Goal: Transaction & Acquisition: Purchase product/service

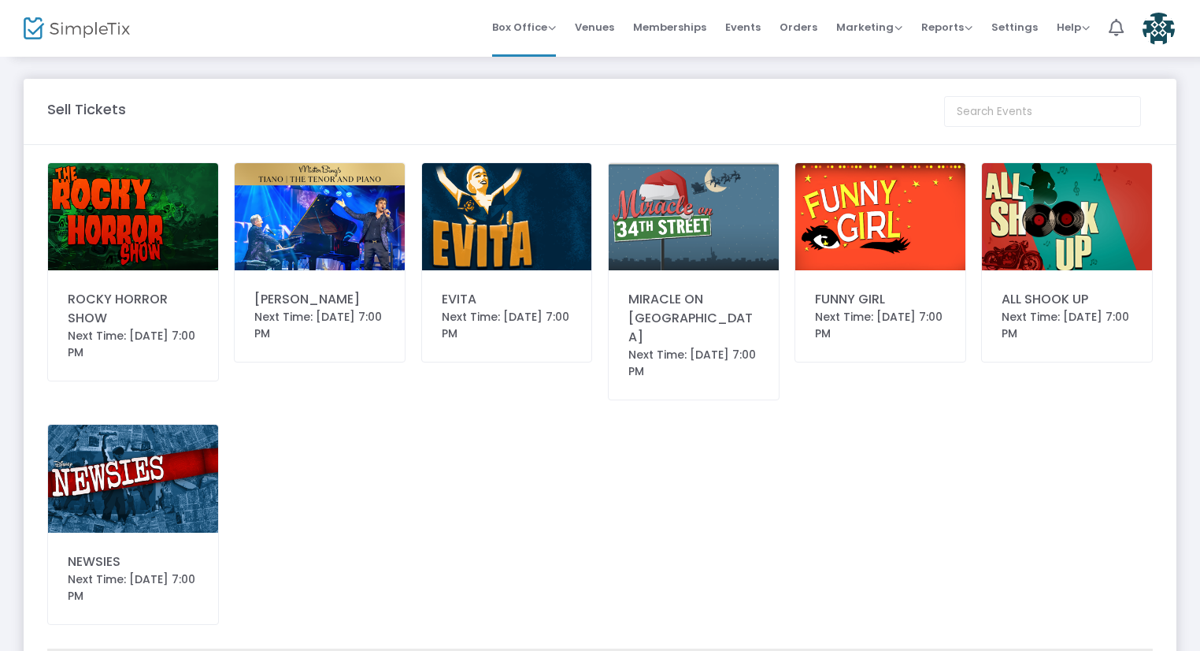
click at [1073, 221] on img at bounding box center [1067, 216] width 170 height 107
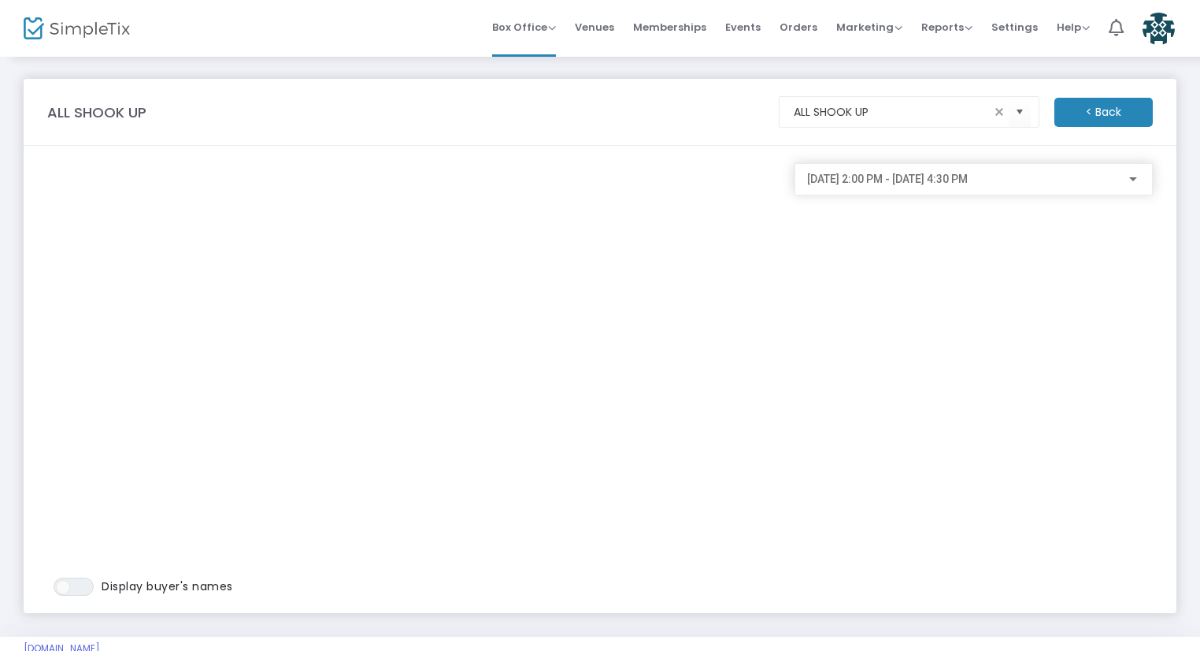
click at [851, 174] on span "[DATE] 2:00 PM - [DATE] 4:30 PM" at bounding box center [887, 178] width 161 height 13
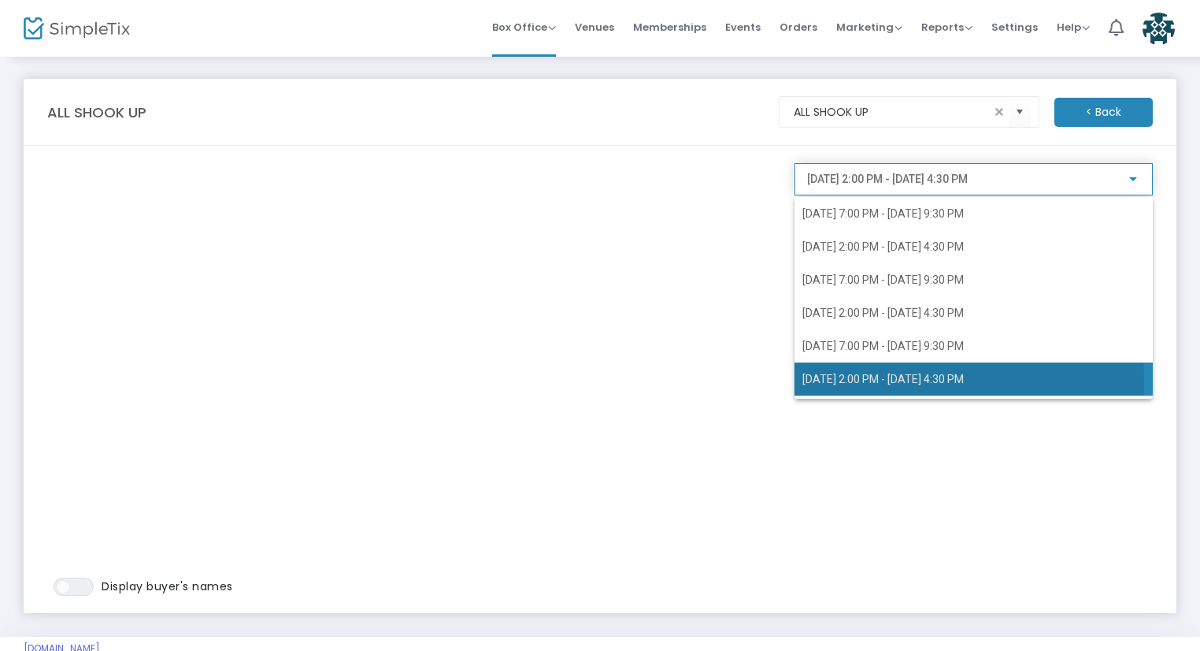
click at [844, 380] on span "3/14/2026 @ 2:00 PM - 3/14/2026 @ 4:30 PM" at bounding box center [883, 379] width 161 height 13
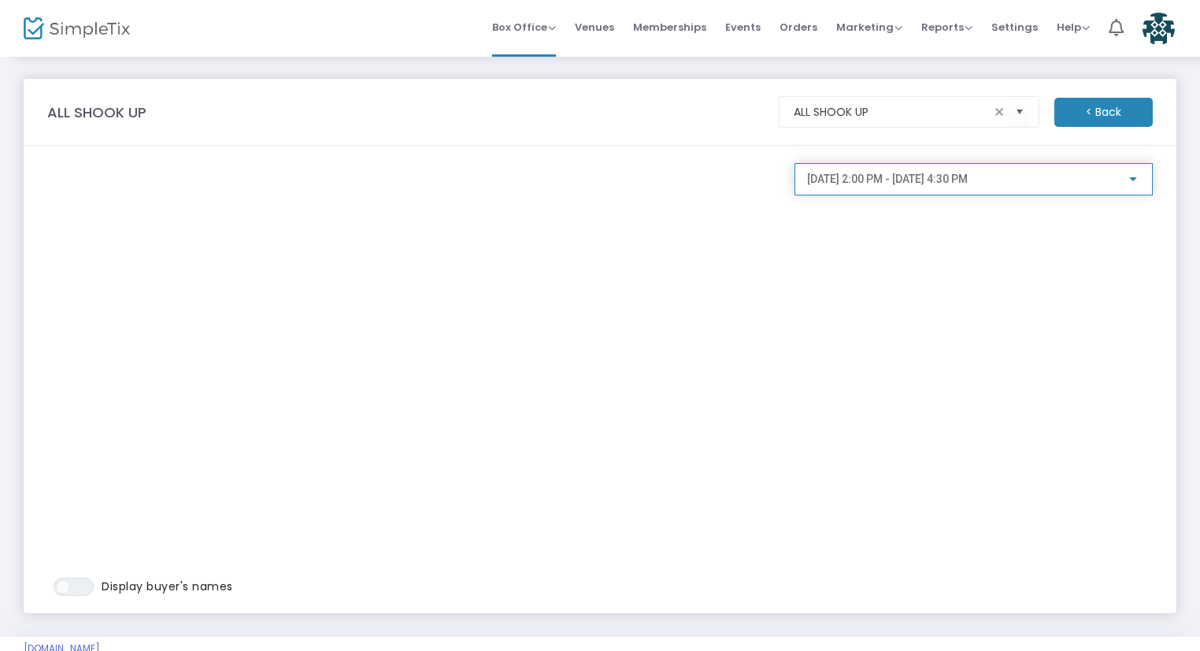
click at [860, 177] on span "3/14/2026 @ 2:00 PM - 3/14/2026 @ 4:30 PM" at bounding box center [887, 178] width 161 height 13
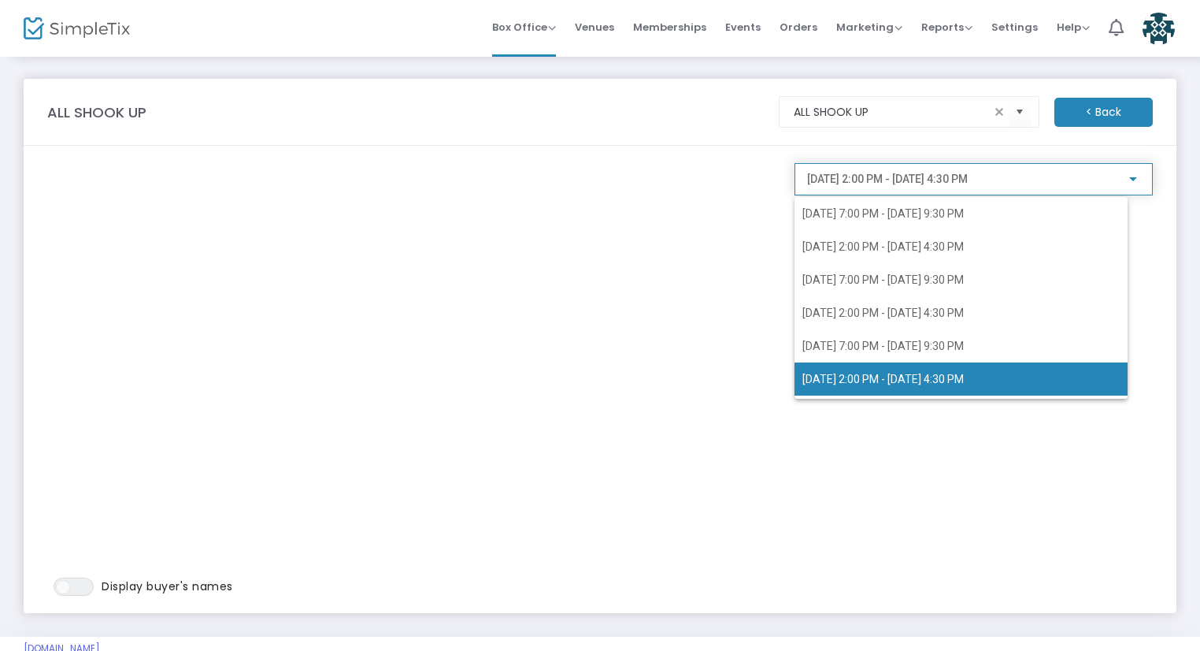
scroll to position [68, 0]
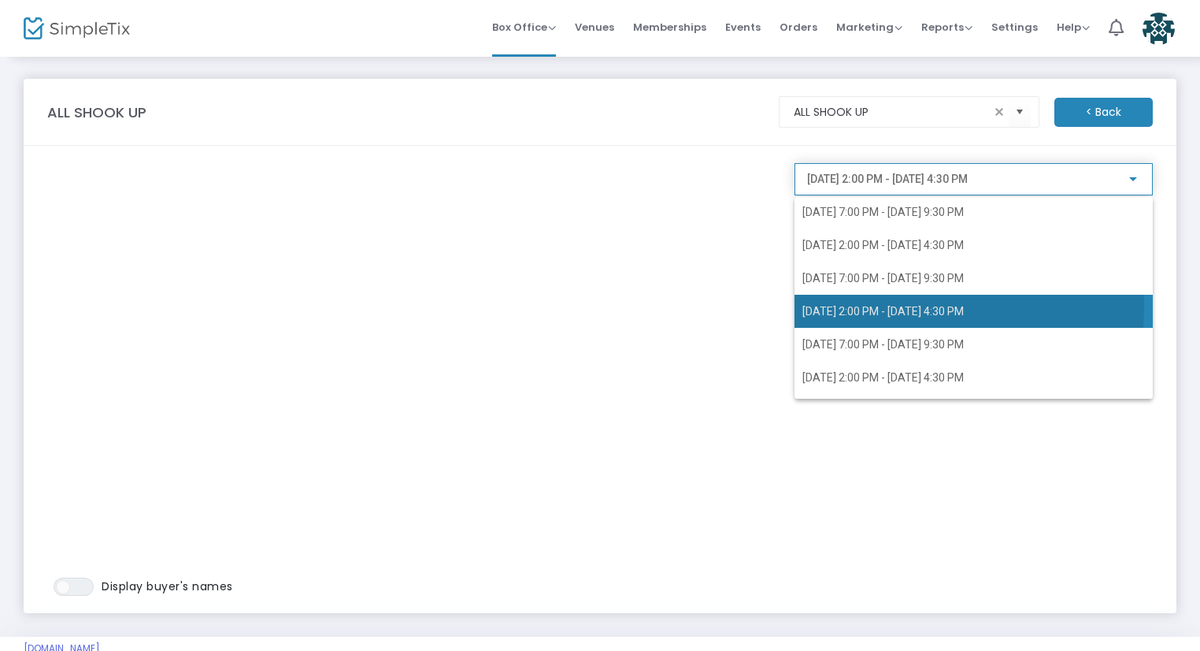
click at [871, 306] on span "3/14/2026 @ 2:00 PM - 3/14/2026 @ 4:30 PM" at bounding box center [883, 311] width 161 height 13
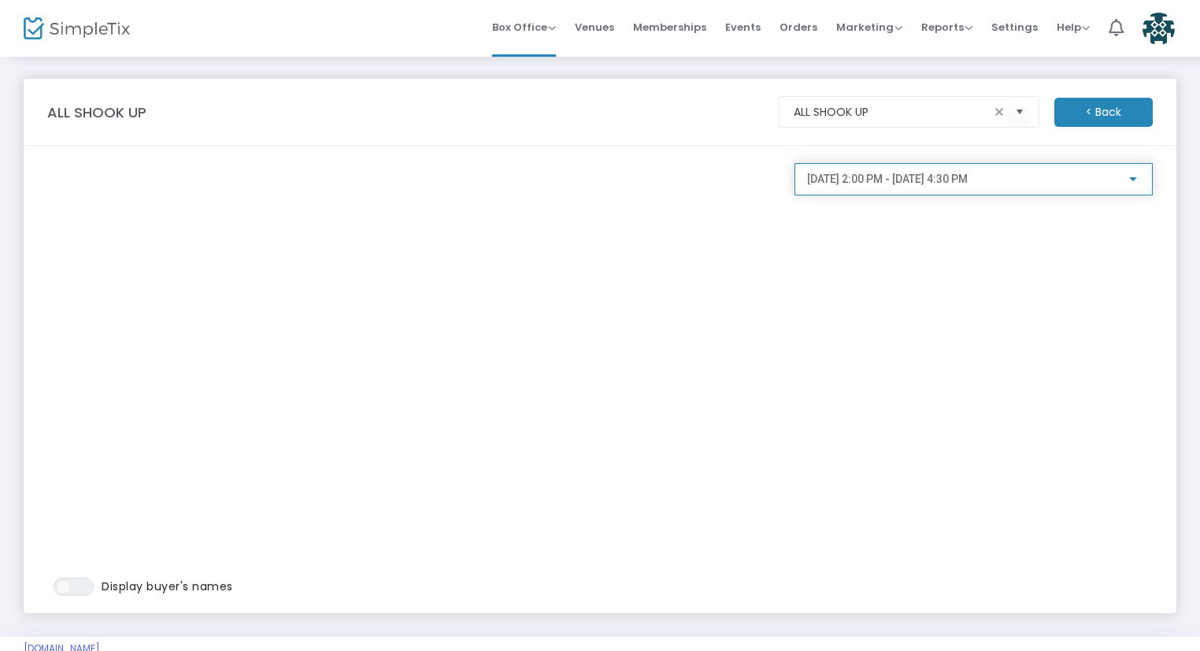
click at [872, 180] on span "3/14/2026 @ 2:00 PM - 3/14/2026 @ 4:30 PM" at bounding box center [887, 178] width 161 height 13
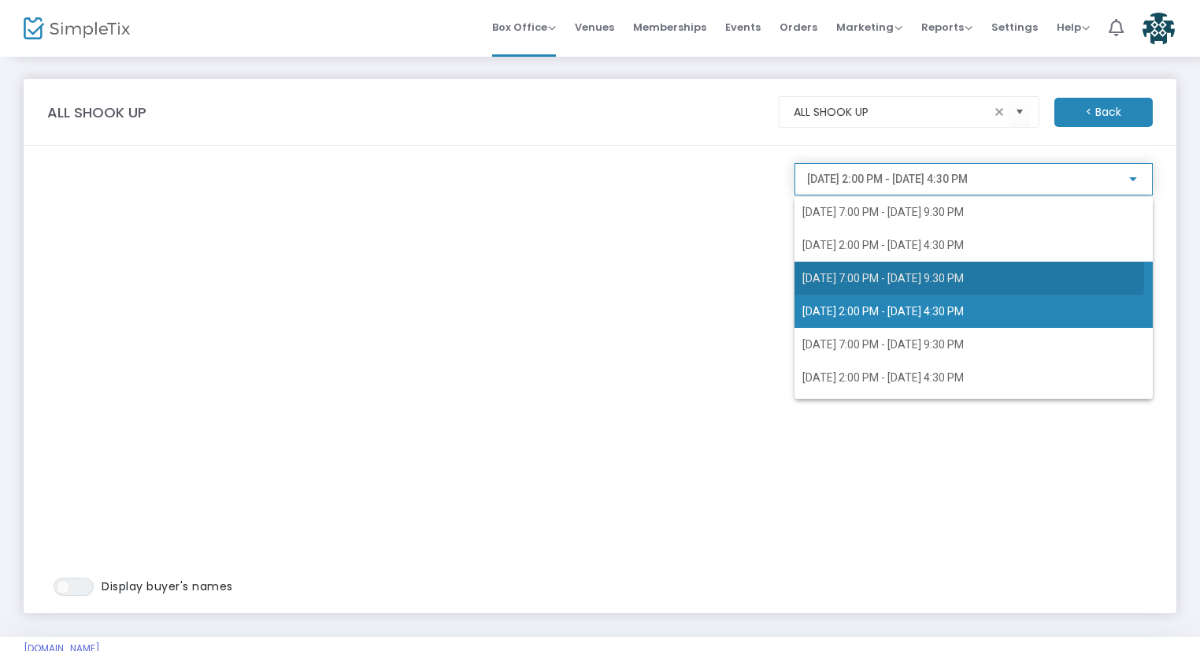
click at [866, 275] on span "3/13/2026 @ 7:00 PM - 3/13/2026 @ 9:30 PM" at bounding box center [883, 278] width 161 height 13
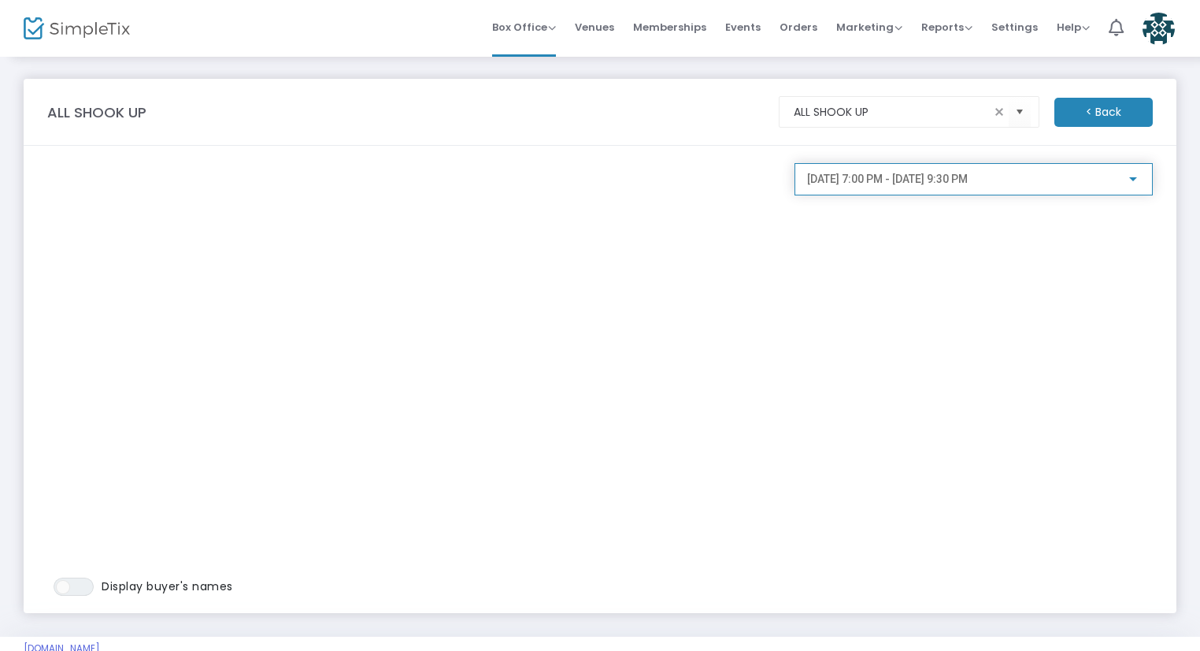
click at [903, 173] on span "3/13/2026 @ 7:00 PM - 3/13/2026 @ 9:30 PM" at bounding box center [887, 178] width 161 height 13
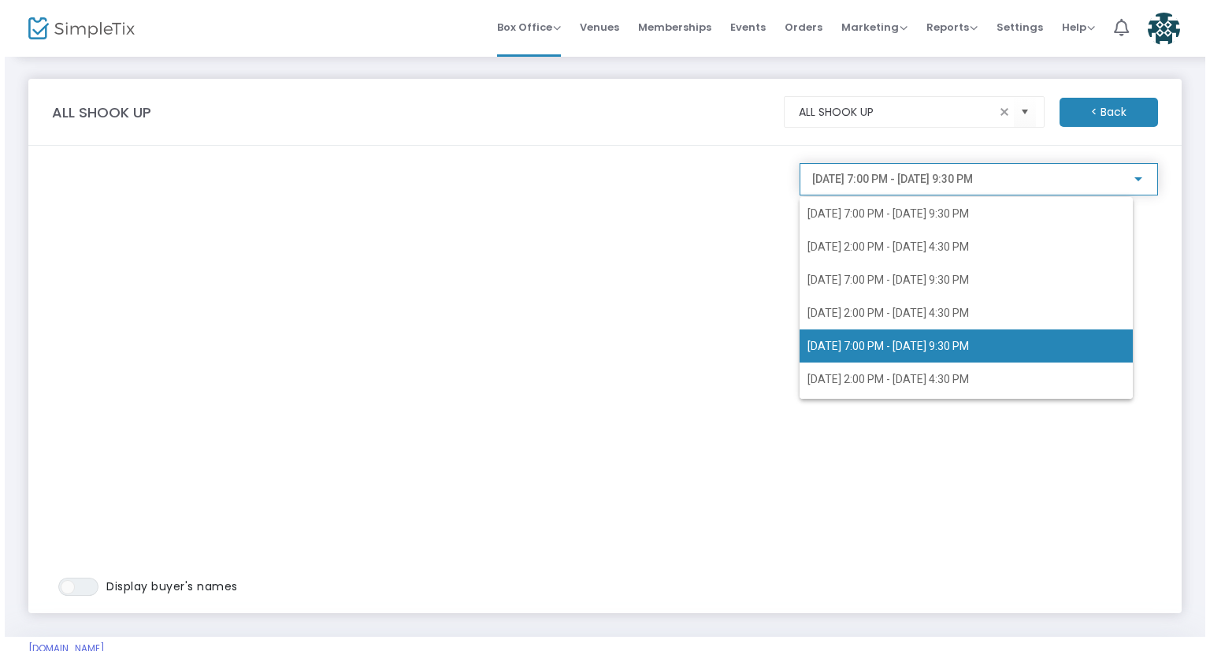
scroll to position [37, 0]
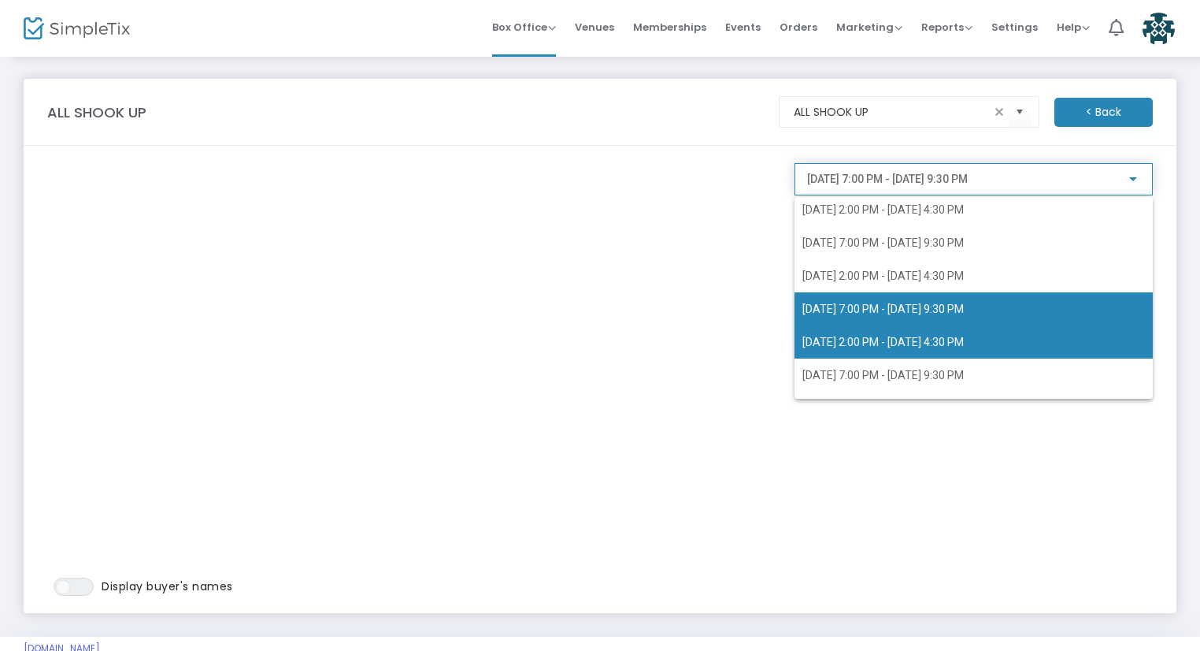
click at [889, 339] on span "3/14/2026 @ 2:00 PM - 3/14/2026 @ 4:30 PM" at bounding box center [883, 342] width 161 height 13
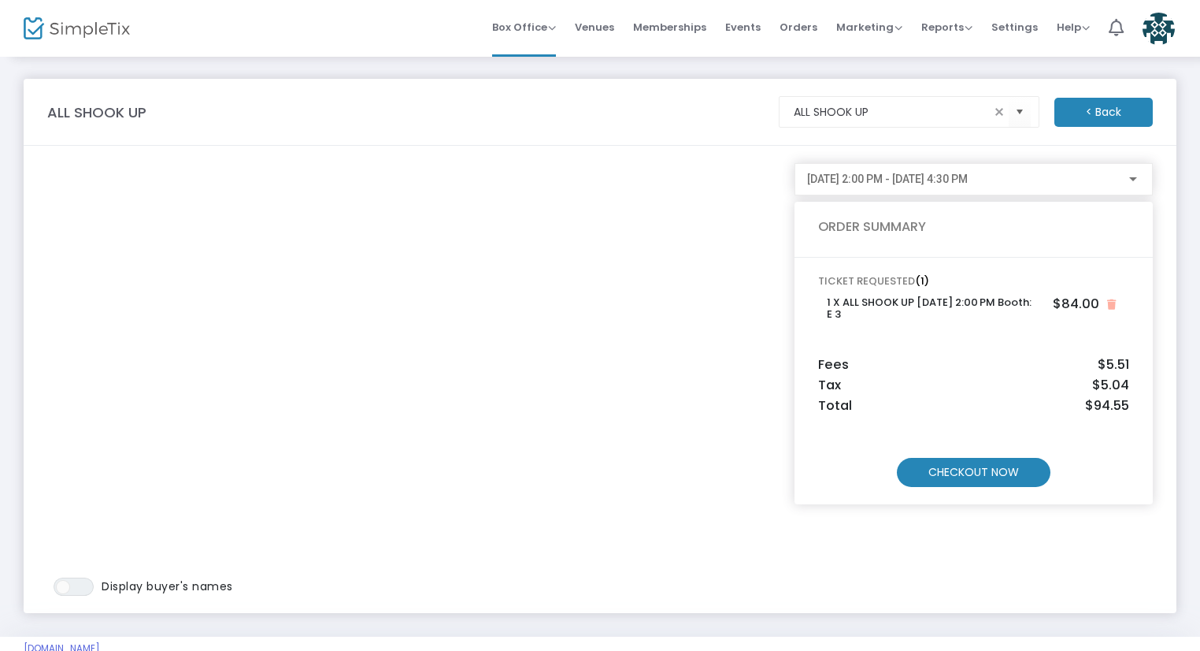
click at [1006, 472] on m-button "CHECKOUT NOW" at bounding box center [974, 472] width 154 height 29
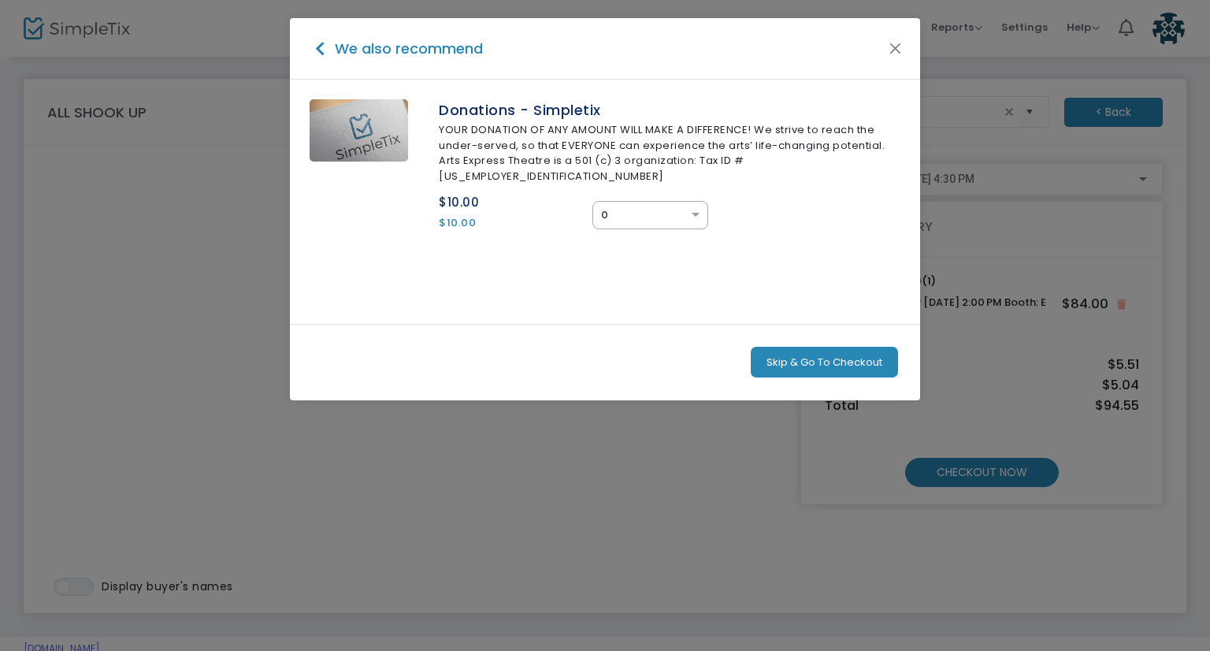
click at [836, 362] on div "Skip & Go To Checkout" at bounding box center [605, 362] width 630 height 76
click at [829, 347] on button "Skip & Go To Checkout" at bounding box center [824, 363] width 147 height 32
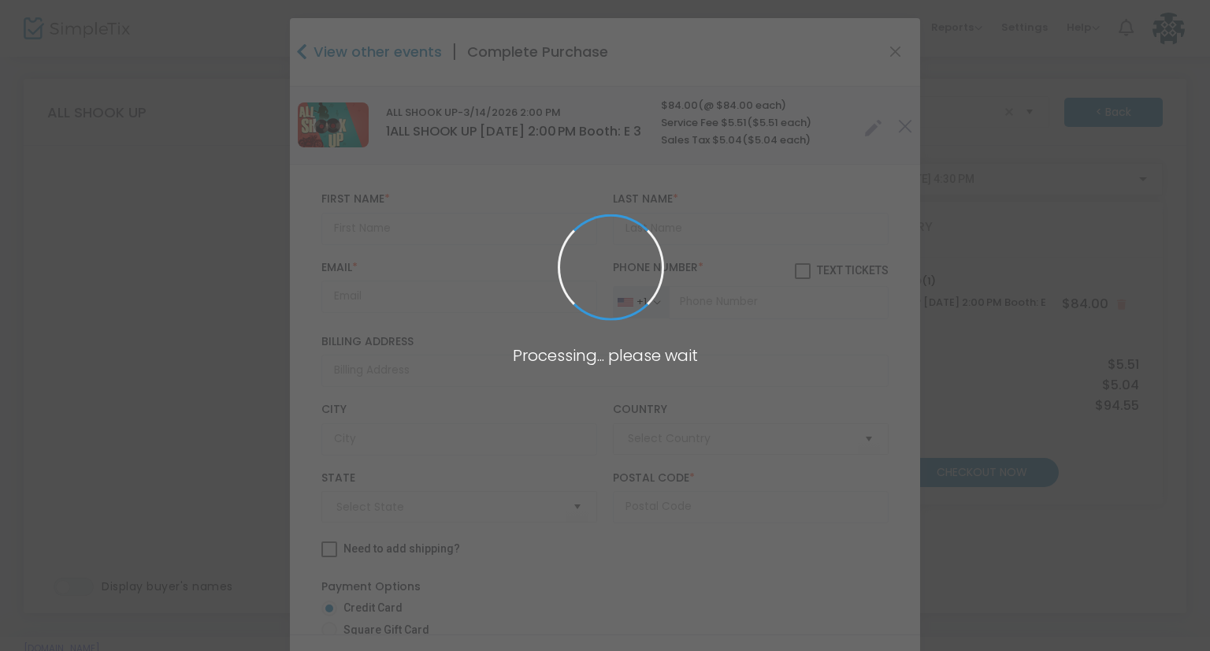
type input "United States"
type input "Arizona"
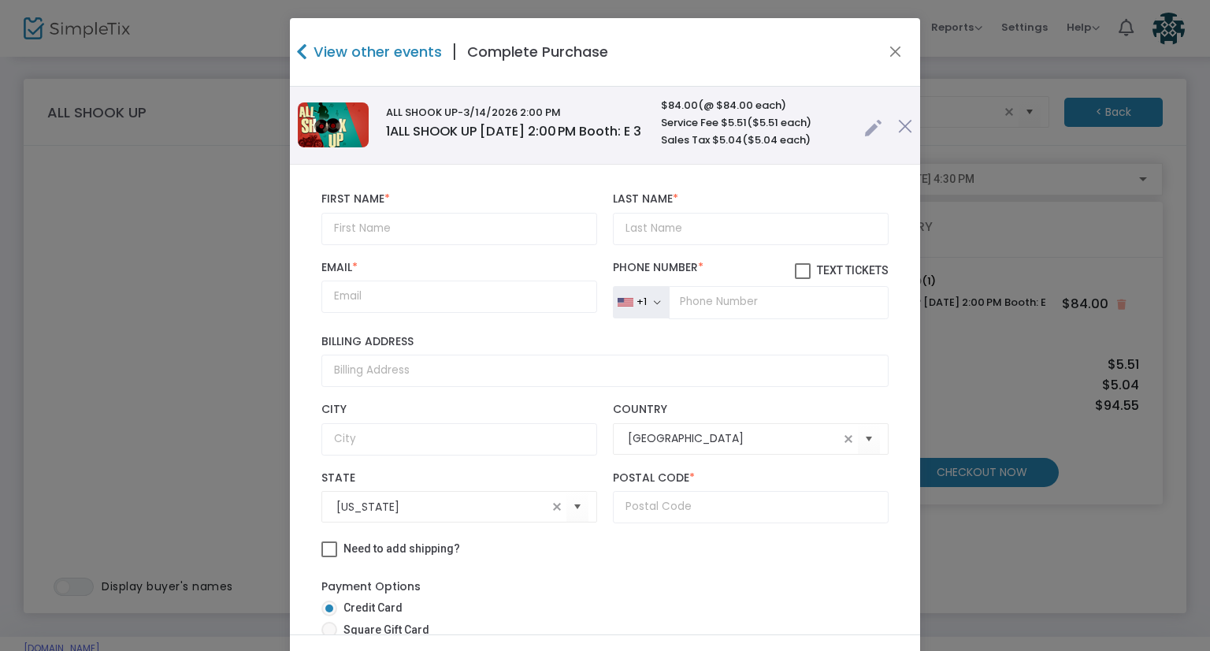
click at [864, 133] on link at bounding box center [873, 124] width 18 height 26
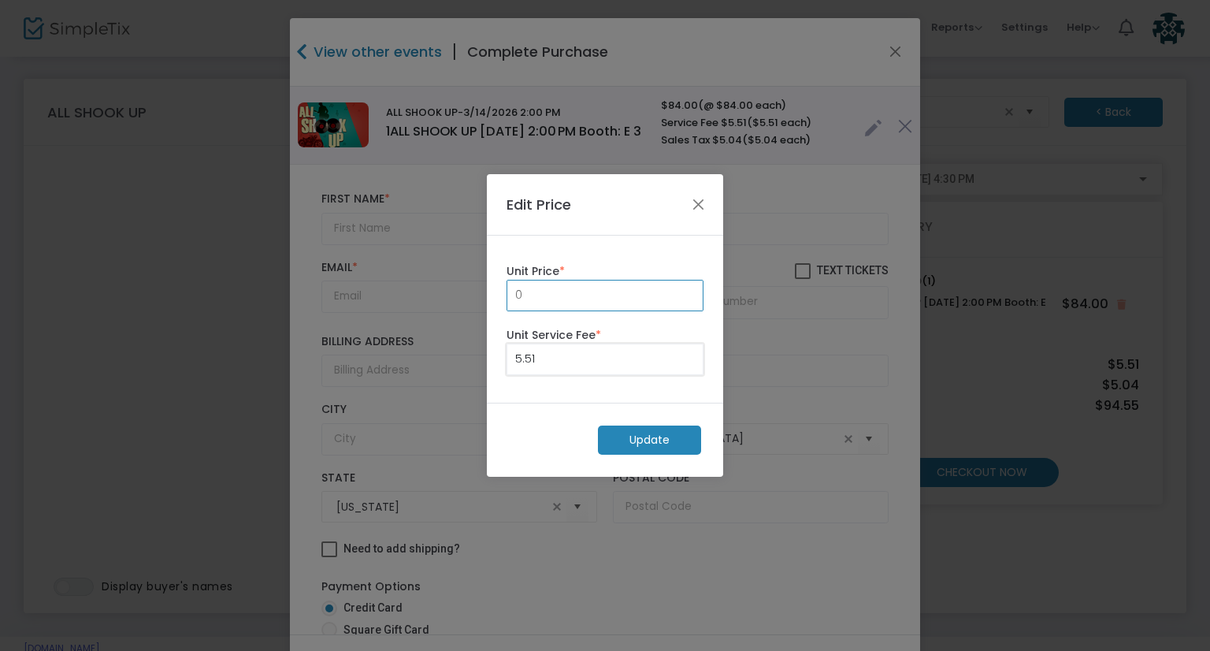
type input "0.00"
click at [614, 358] on input "5.51" at bounding box center [604, 359] width 195 height 30
type input "0.00"
click at [666, 439] on m-button "Update" at bounding box center [649, 439] width 103 height 29
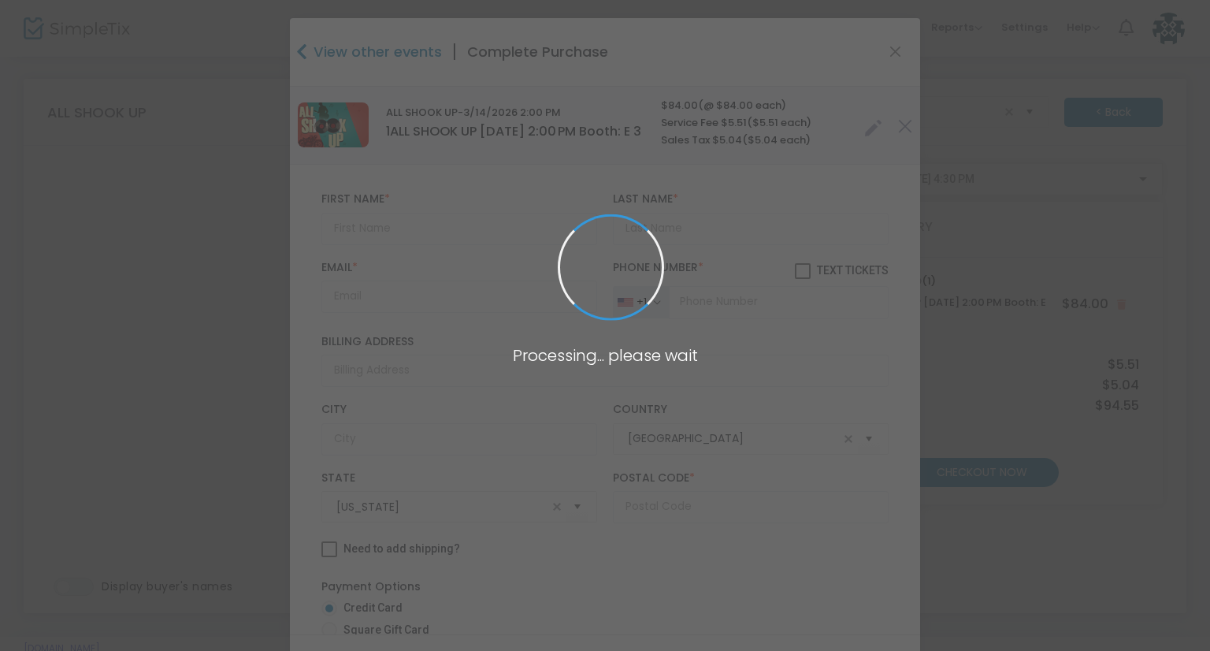
radio input "true"
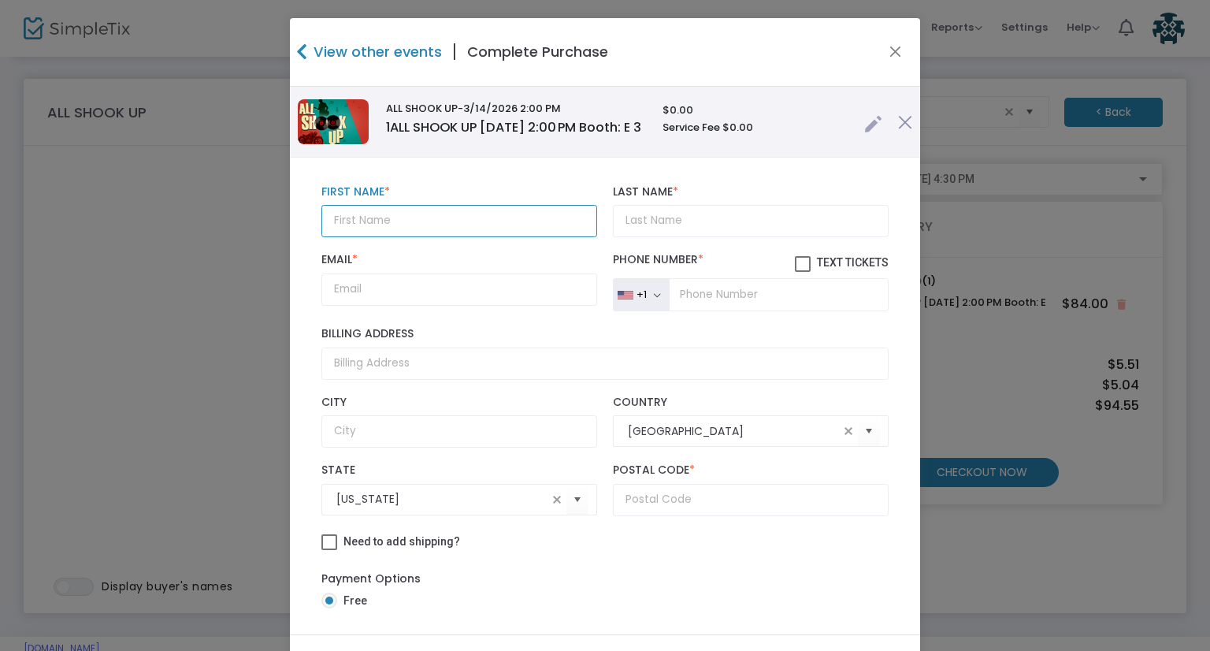
click at [388, 212] on input "text" at bounding box center [459, 221] width 276 height 32
paste input "Sandra Edge sandy.edge@icloud.com"
drag, startPoint x: 556, startPoint y: 228, endPoint x: 421, endPoint y: 223, distance: 134.8
click at [421, 223] on input "Sandra Edge sandy.edge@icloud.com" at bounding box center [459, 221] width 276 height 32
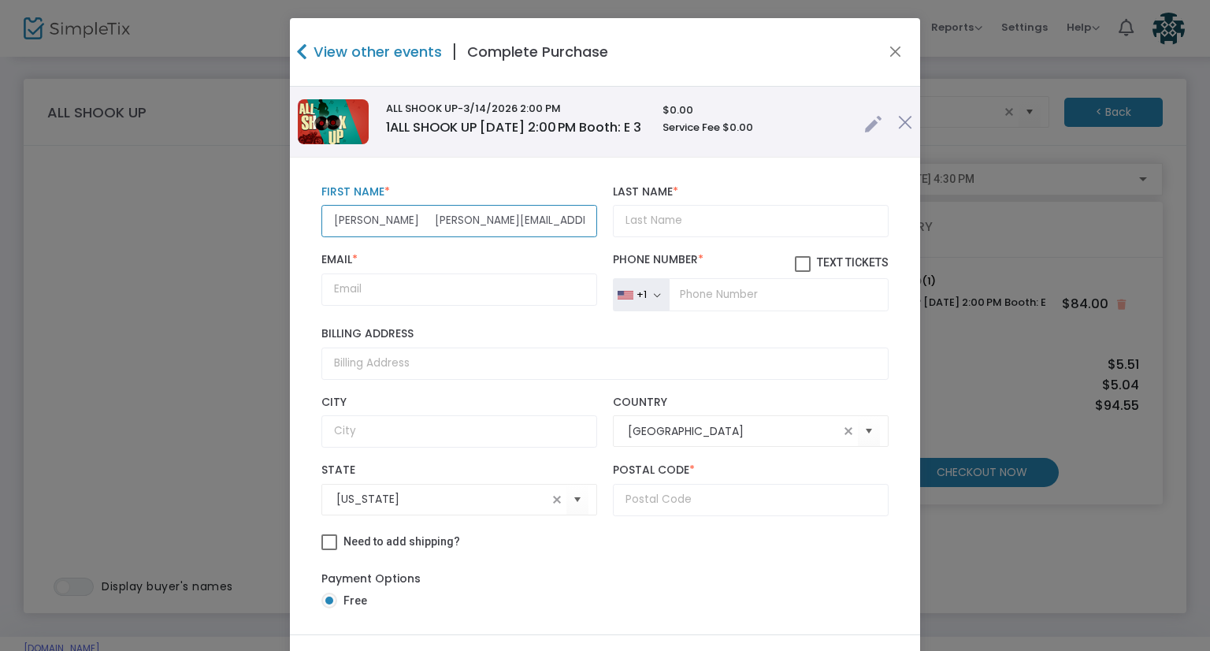
type input "Sandra Edge"
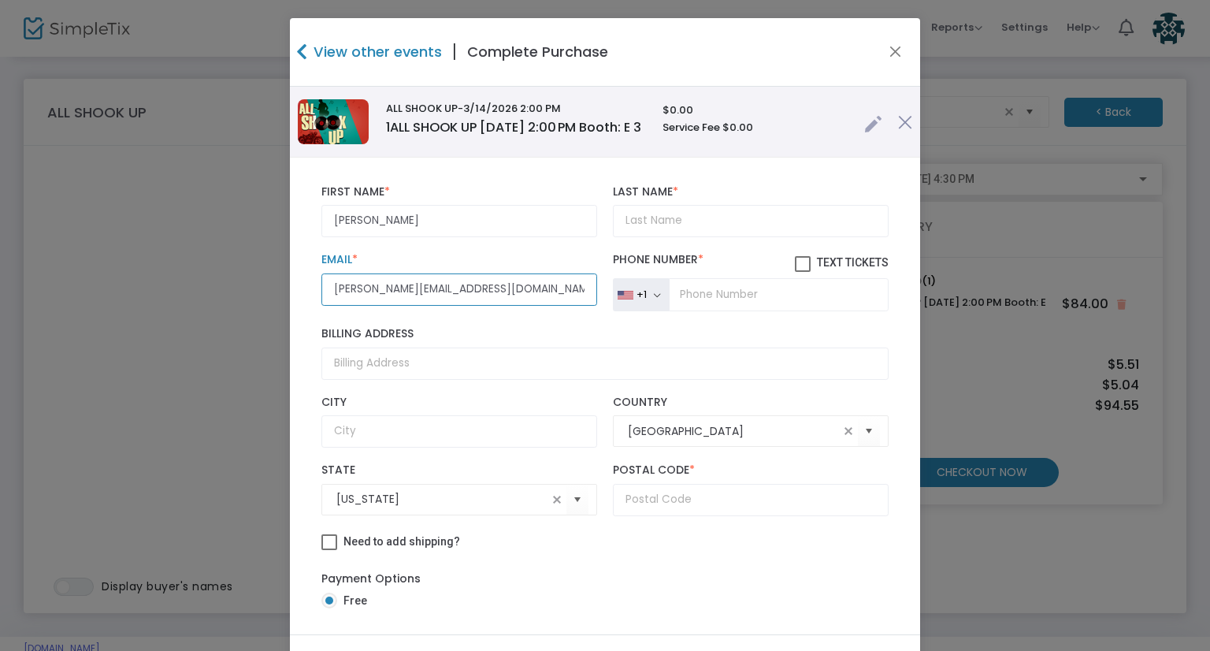
type input "sandy.edge@icloud.com"
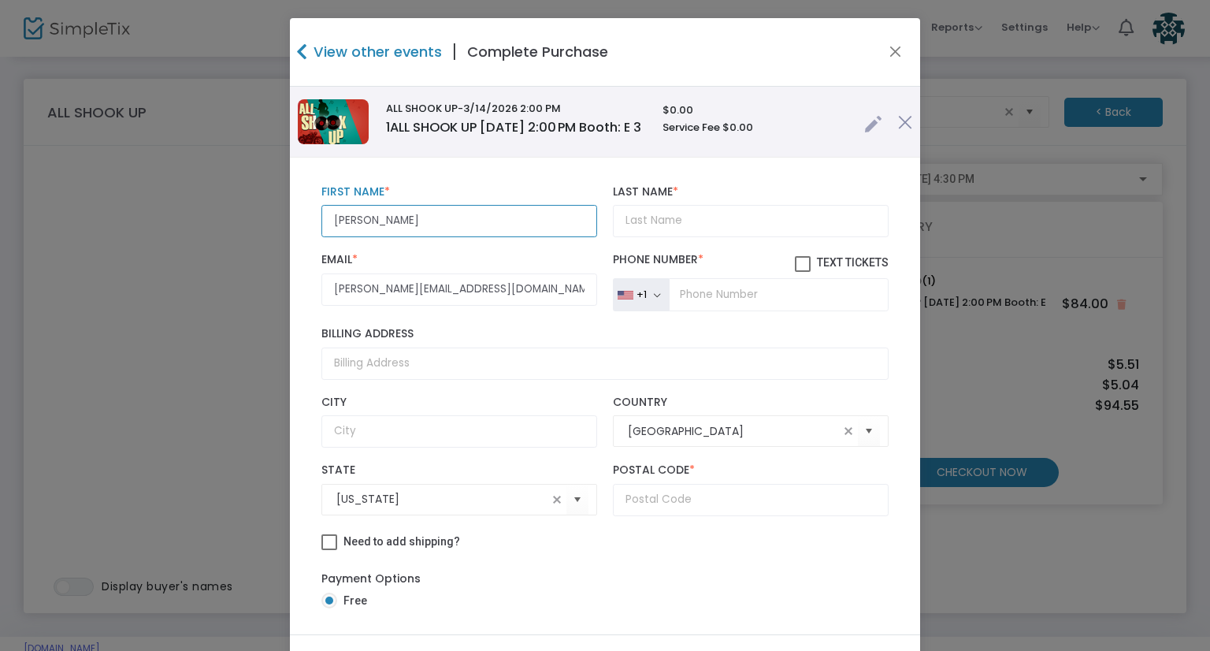
drag, startPoint x: 428, startPoint y: 224, endPoint x: 376, endPoint y: 224, distance: 52.0
click at [376, 224] on input "Sandra Edge" at bounding box center [459, 221] width 276 height 32
type input "Sandra"
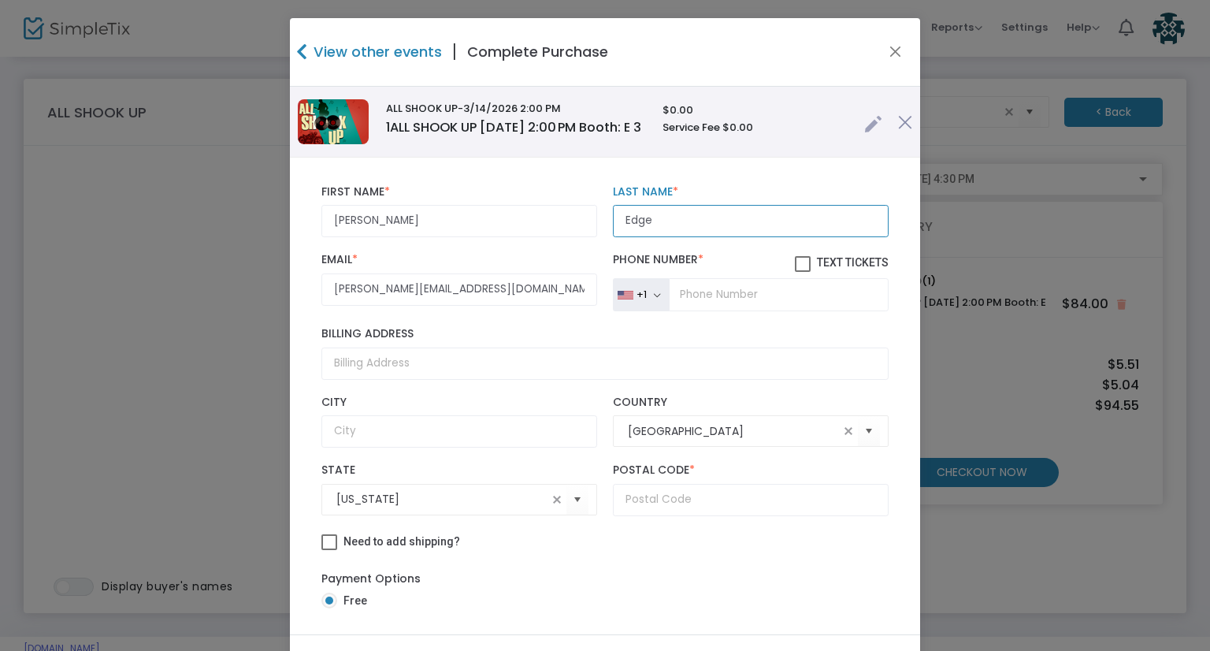
type input "Edge"
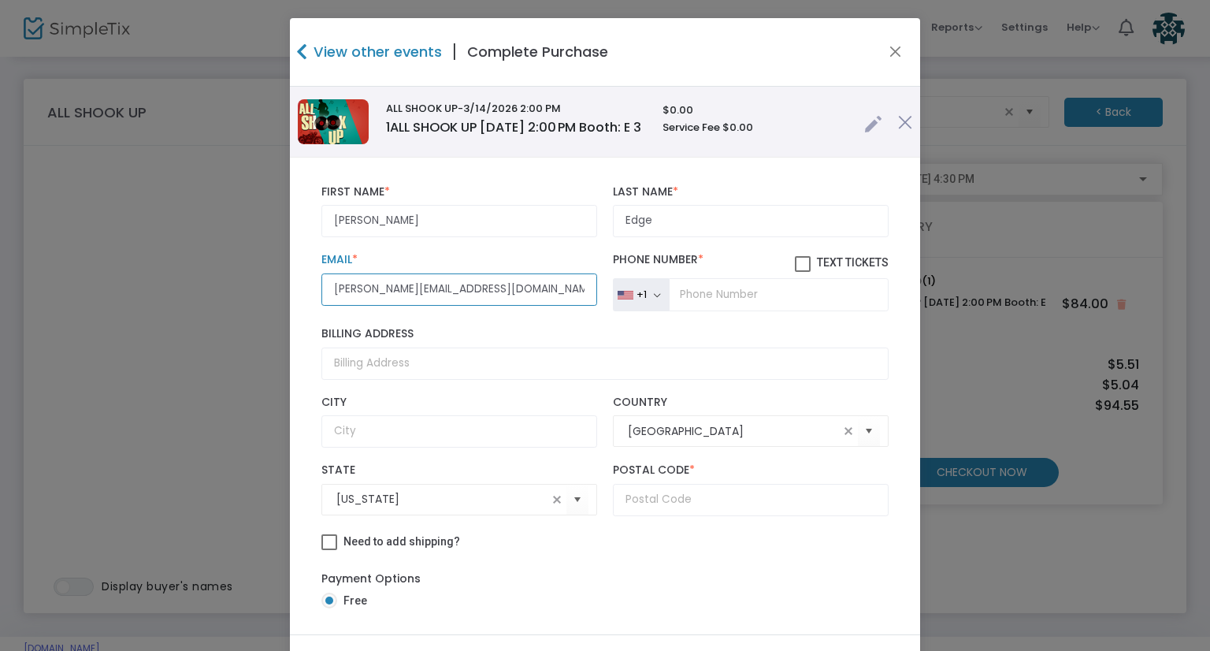
scroll to position [0, 0]
drag, startPoint x: 440, startPoint y: 310, endPoint x: 306, endPoint y: 299, distance: 134.3
click at [310, 299] on div "Sandra First Name * First Name is required. Edge Last Name * Last Name is requi…" at bounding box center [605, 399] width 591 height 445
drag, startPoint x: 519, startPoint y: 309, endPoint x: 277, endPoint y: 294, distance: 242.3
click at [277, 294] on ngb-modal-window "View other events | Complete Purchase ALL SHOOK UP -3/14/2026 2:00 PM 1 ALL SHO…" at bounding box center [605, 325] width 1210 height 651
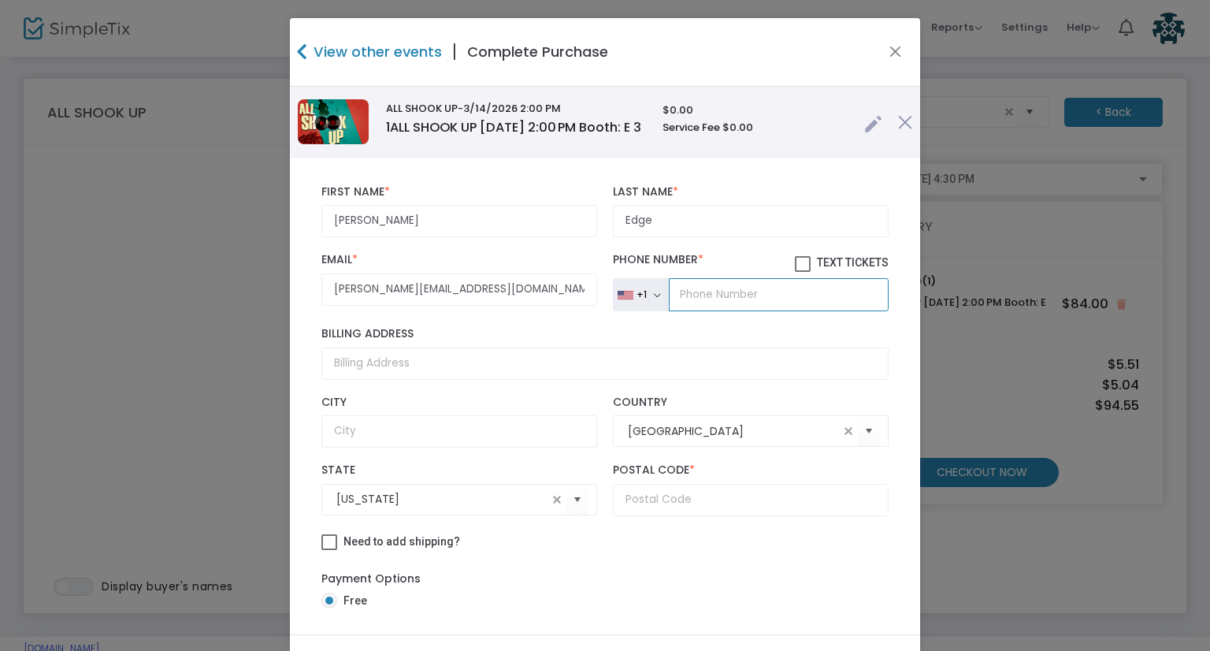
click at [677, 311] on input "tel" at bounding box center [779, 294] width 220 height 33
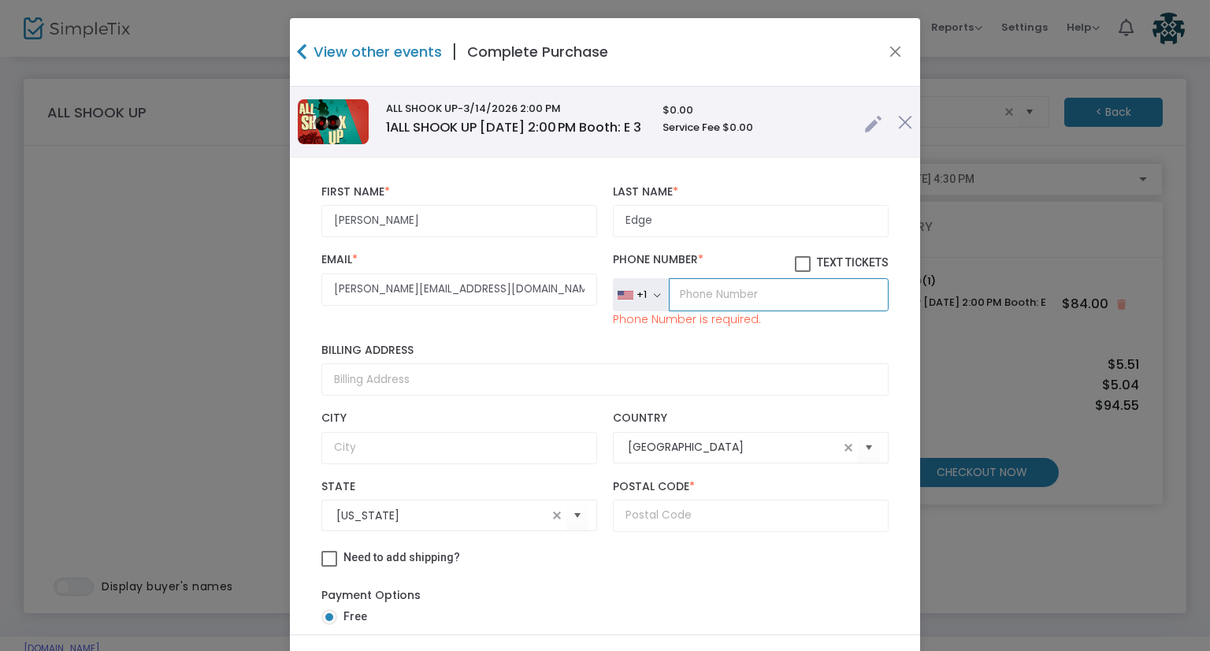
paste input "(520) 488-8816"
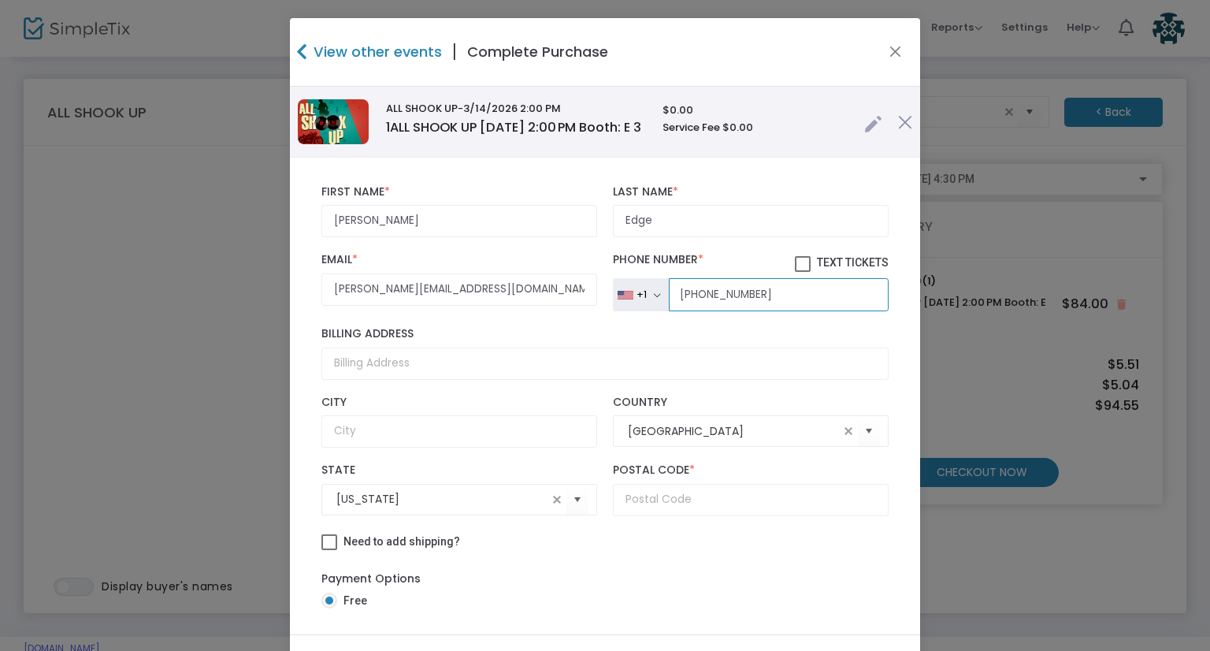
type input "(520) 488-8816"
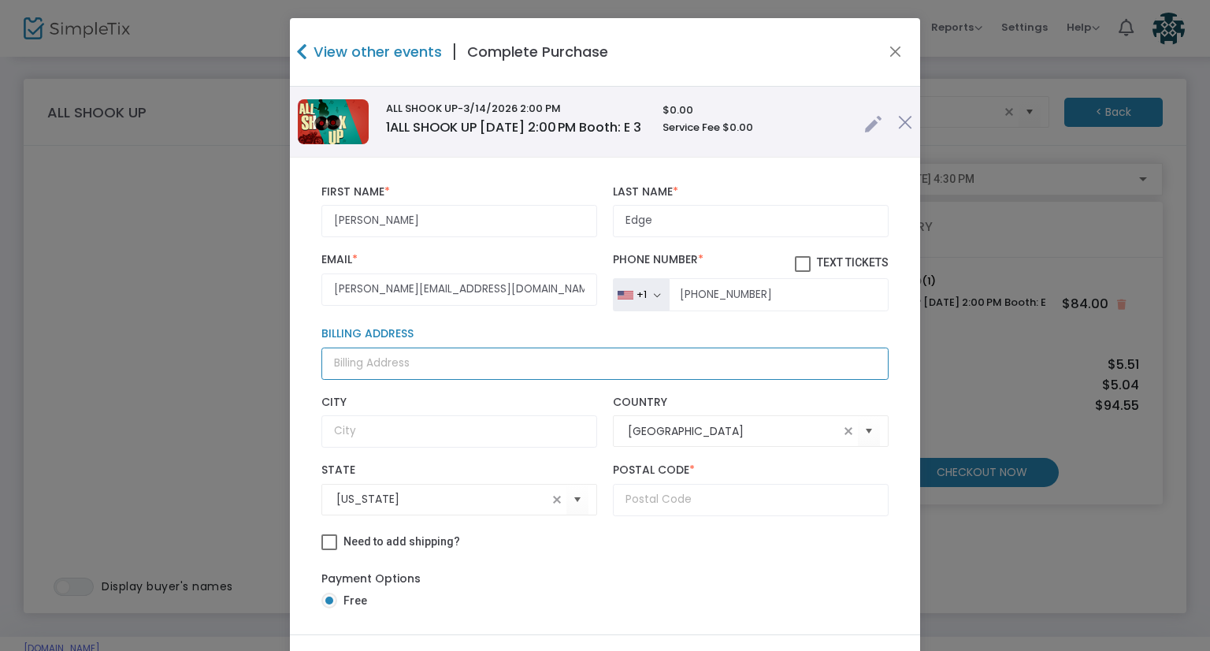
click at [380, 380] on input "Billing Address" at bounding box center [604, 363] width 567 height 32
paste input "4550 North Mountain Quail Road Tucson, Arizona 85750"
type input "4550 North Mountain Quail Road"
type input "Tucson"
type input "85750"
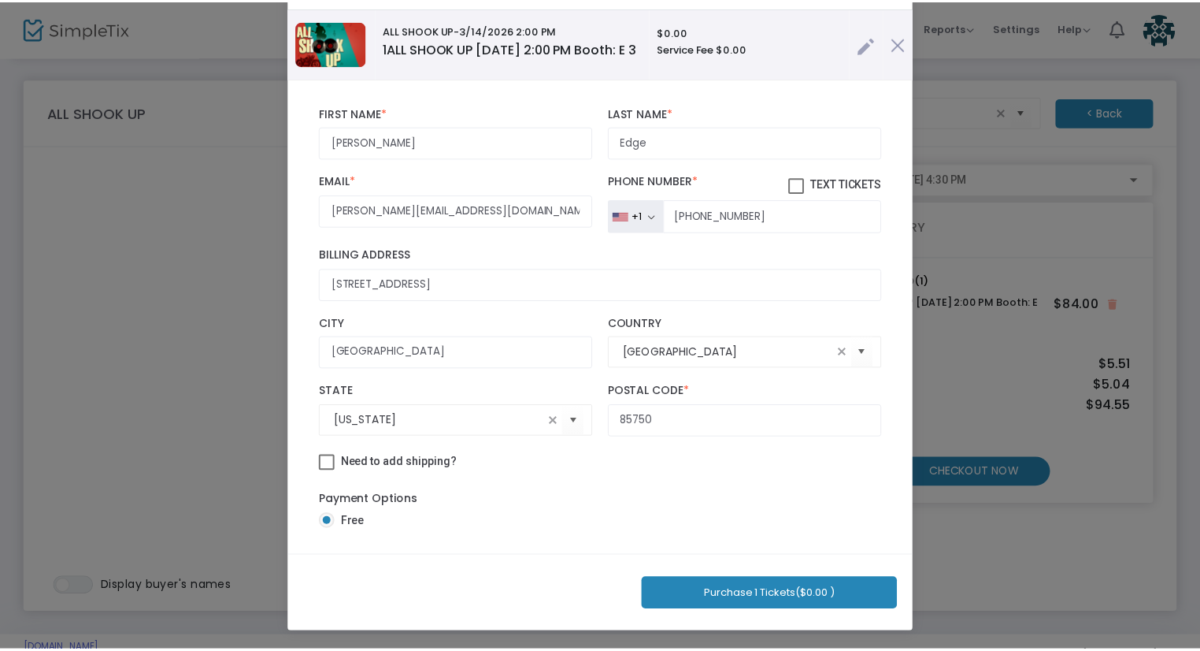
scroll to position [47, 0]
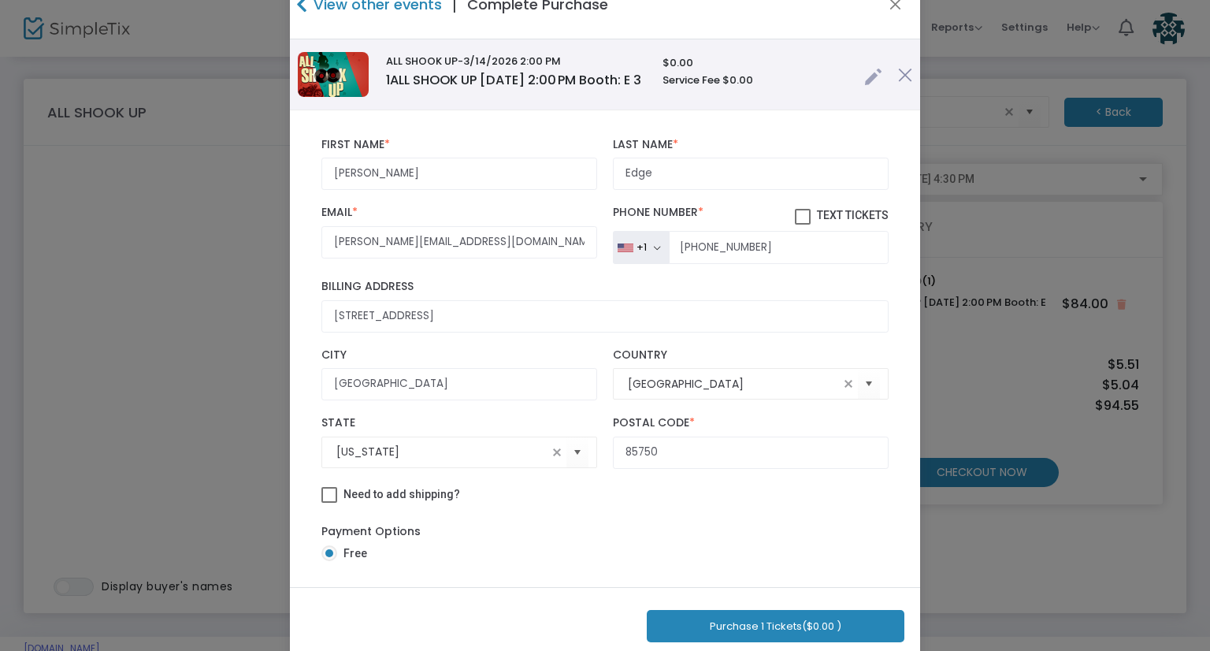
click at [714, 629] on button "Purchase 1 Tickets ($0.00 )" at bounding box center [776, 626] width 258 height 32
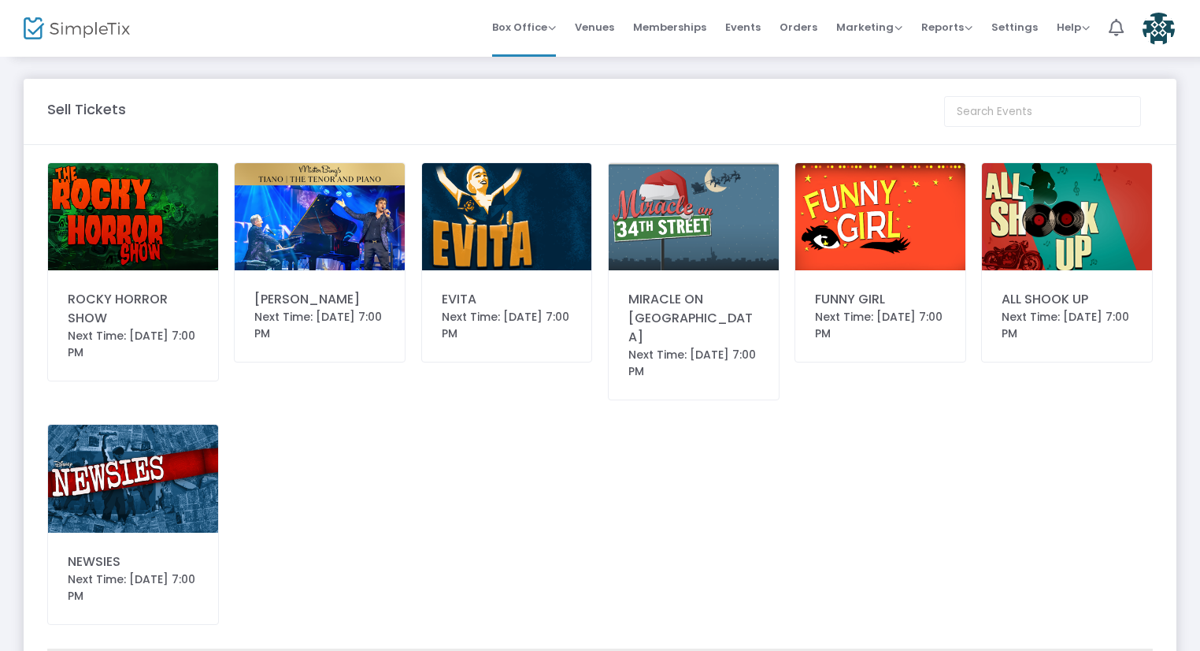
scroll to position [0, 0]
click at [1049, 198] on img at bounding box center [1067, 216] width 170 height 107
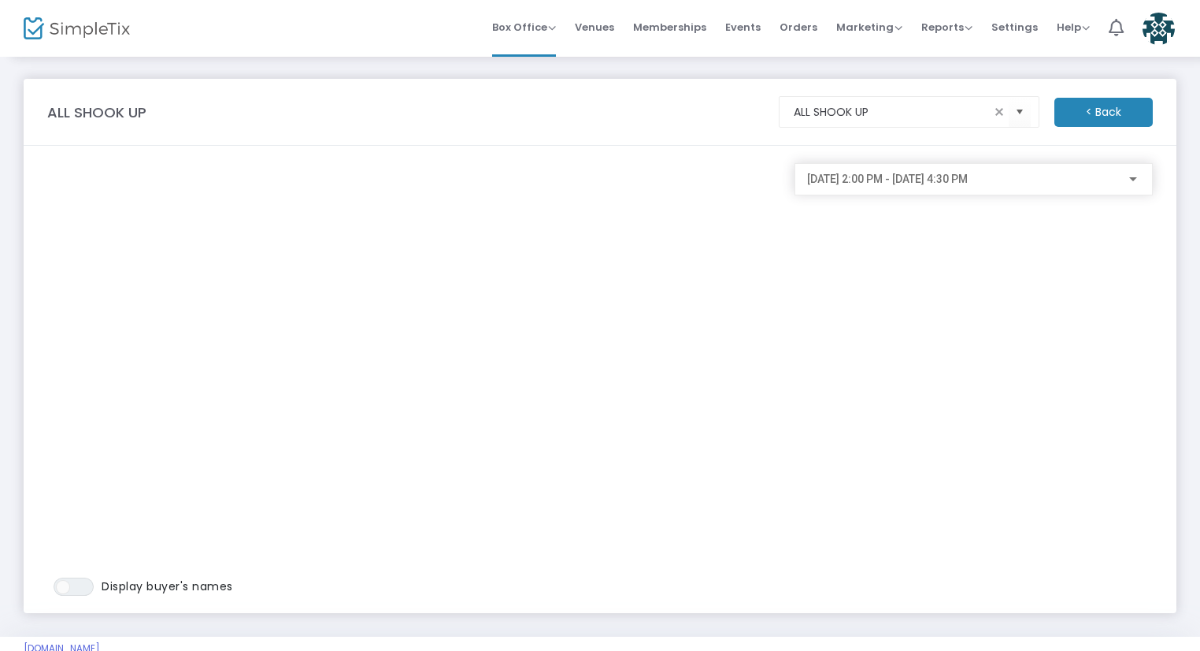
click at [931, 183] on span "[DATE] 2:00 PM - [DATE] 4:30 PM" at bounding box center [887, 178] width 161 height 13
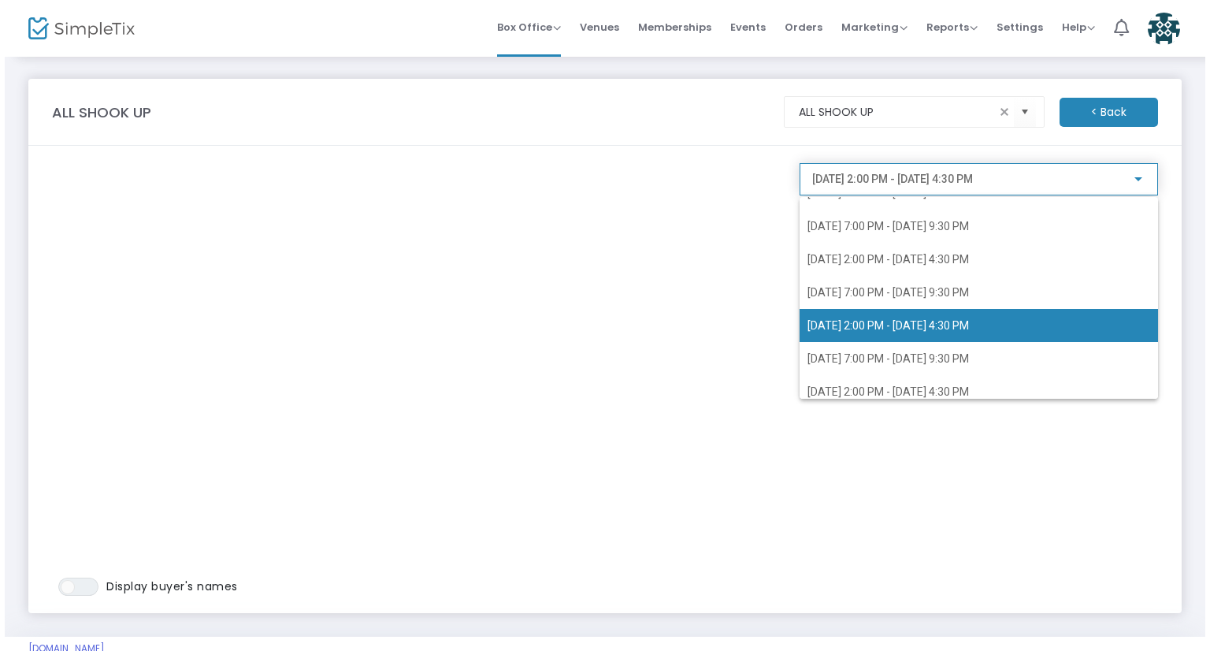
scroll to position [54, 0]
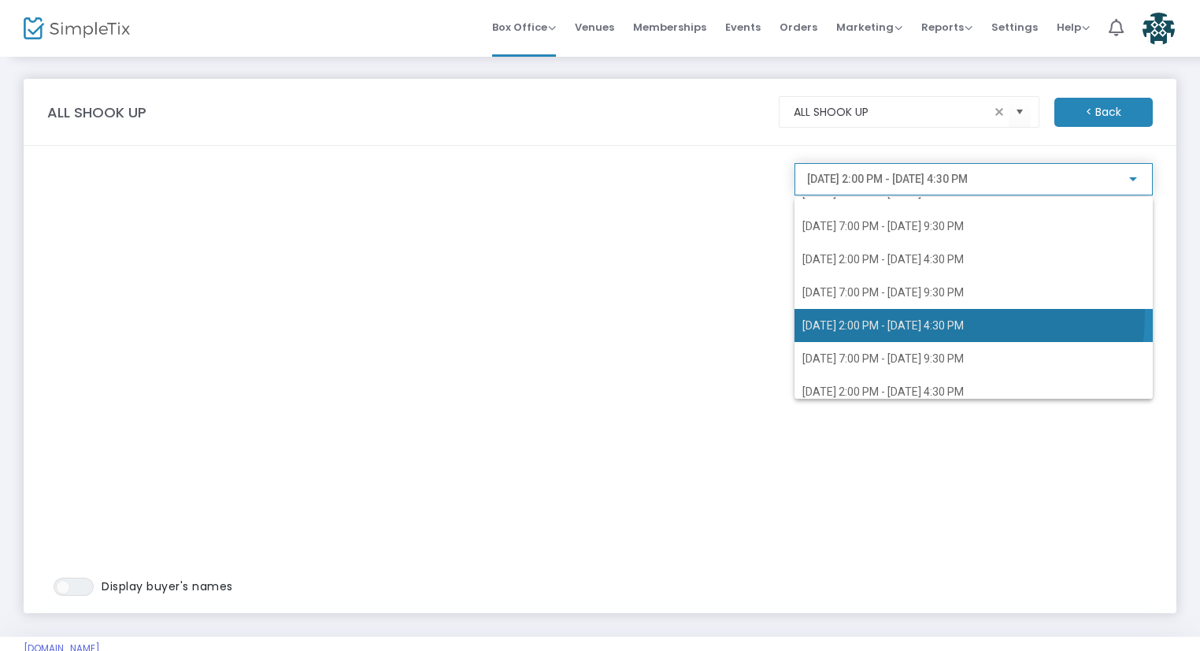
click at [914, 314] on span "3/14/2026 @ 2:00 PM - 3/14/2026 @ 4:30 PM" at bounding box center [974, 325] width 343 height 33
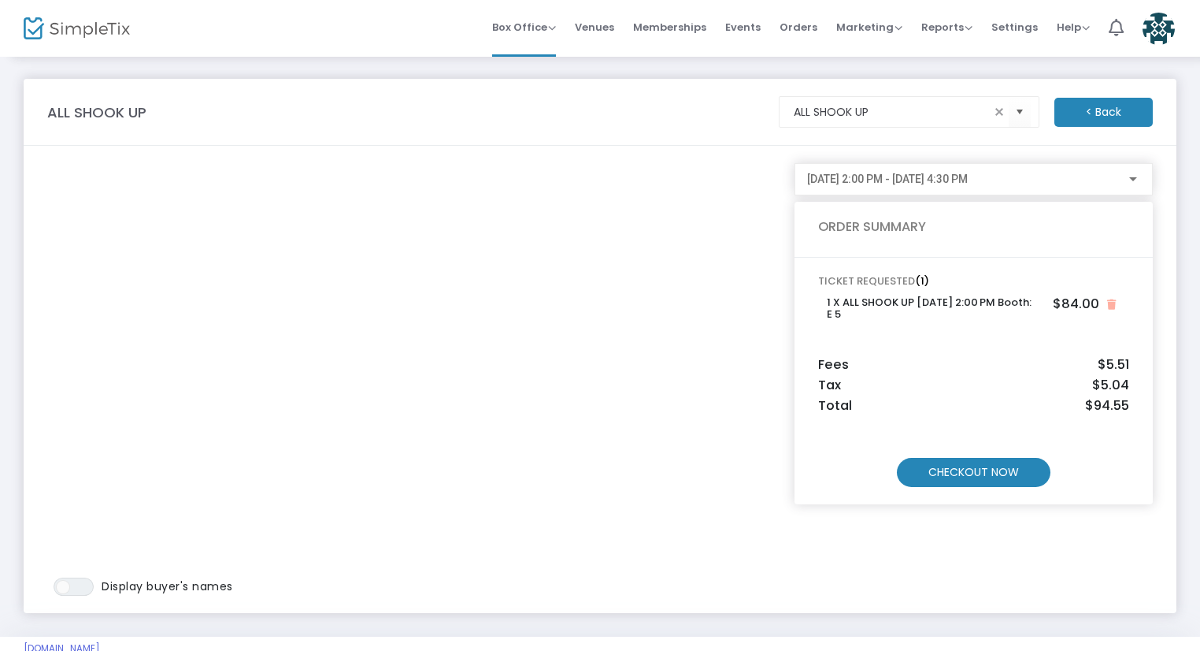
click at [970, 473] on m-button "CHECKOUT NOW" at bounding box center [974, 472] width 154 height 29
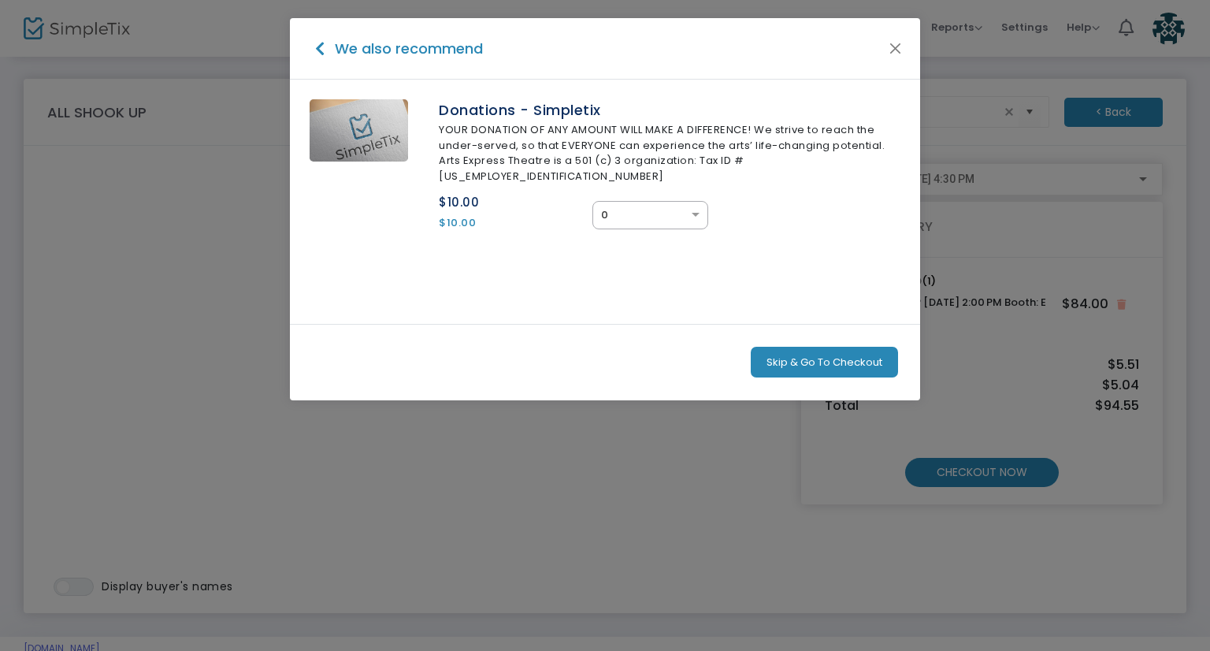
click at [808, 347] on button "Skip & Go To Checkout" at bounding box center [824, 363] width 147 height 32
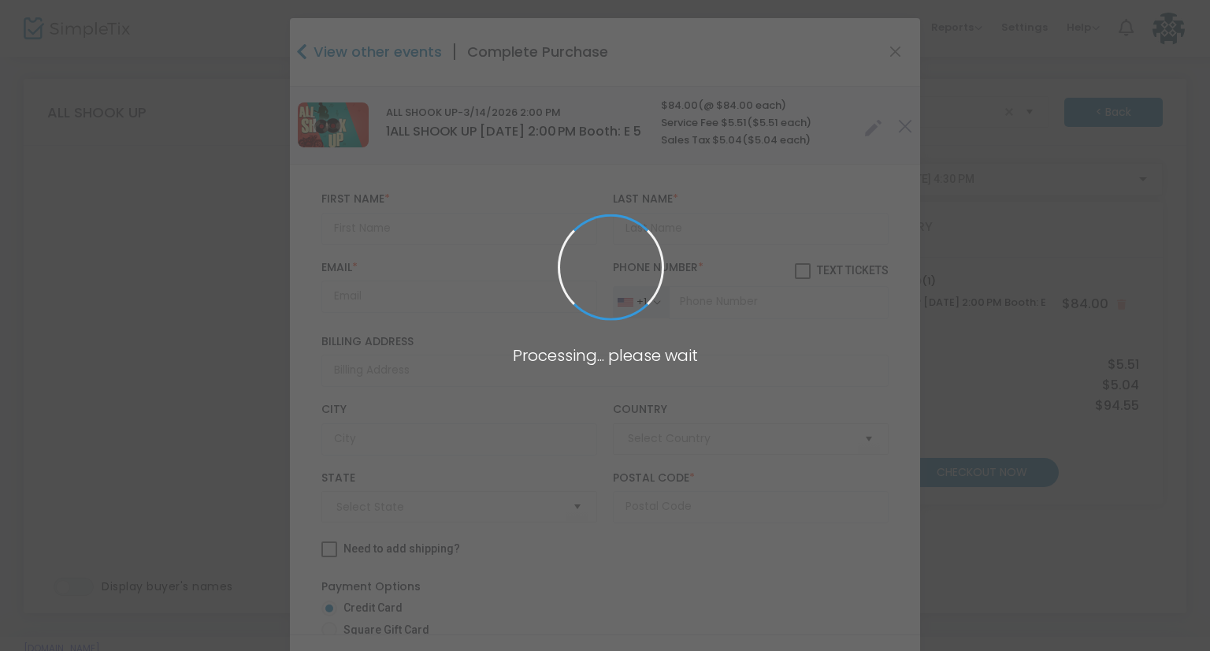
type input "United States"
type input "Arizona"
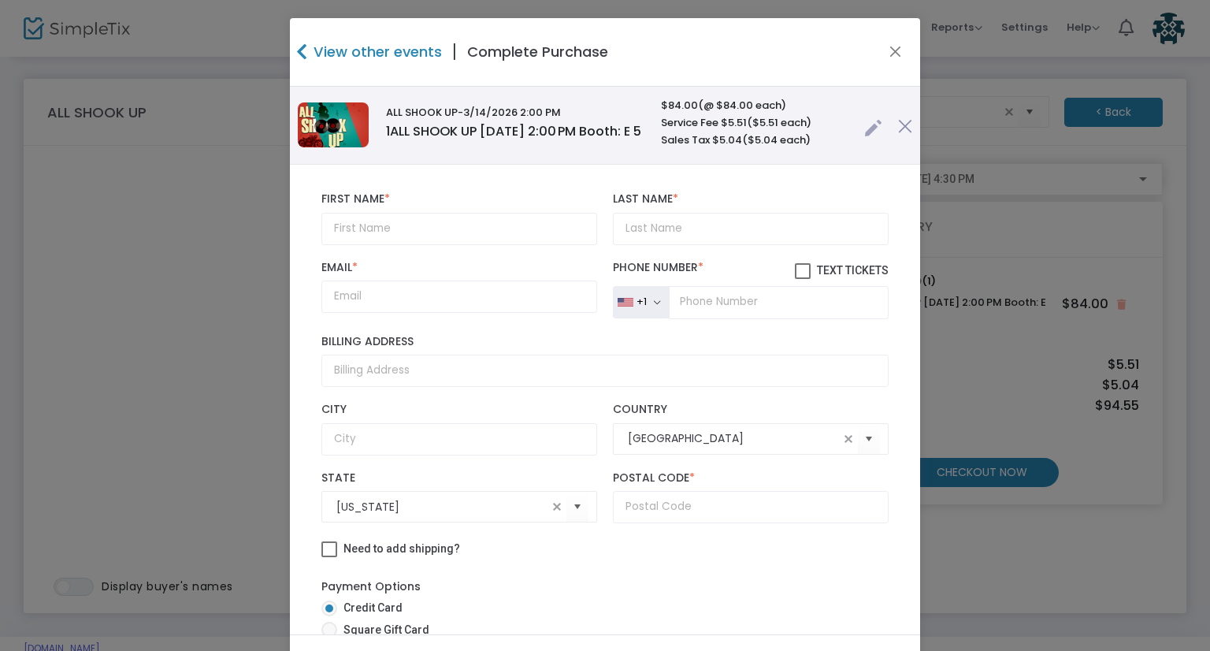
click at [864, 128] on link at bounding box center [873, 124] width 18 height 26
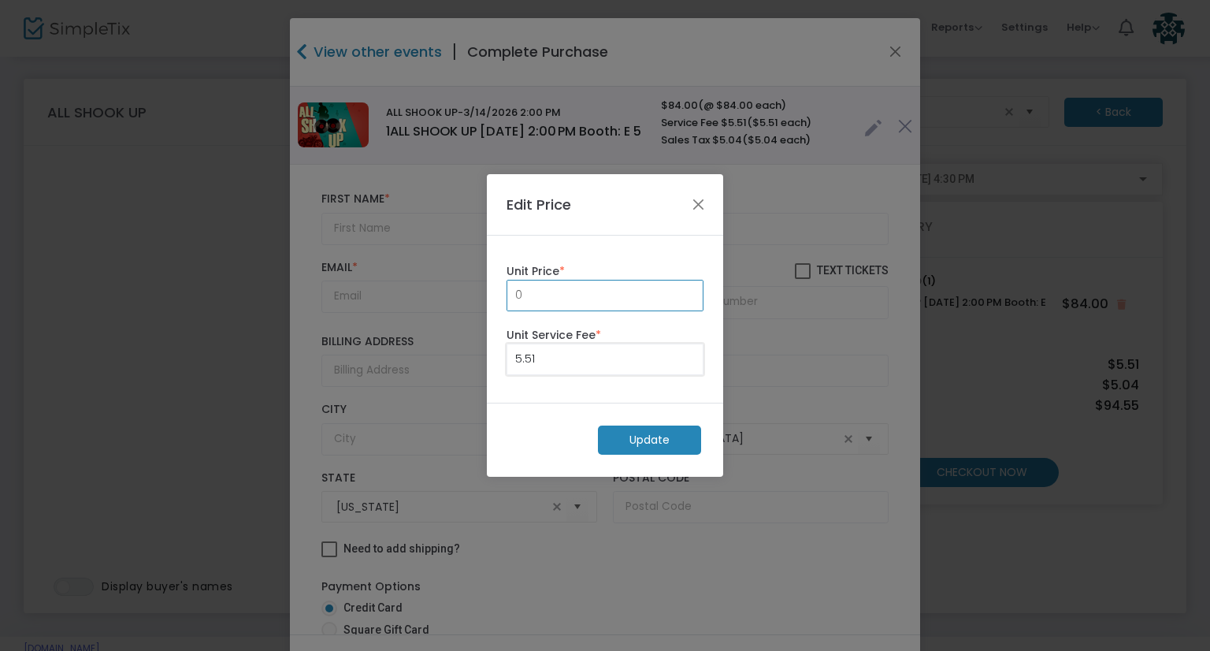
type input "0.00"
click at [681, 431] on m-button "Update" at bounding box center [649, 439] width 103 height 29
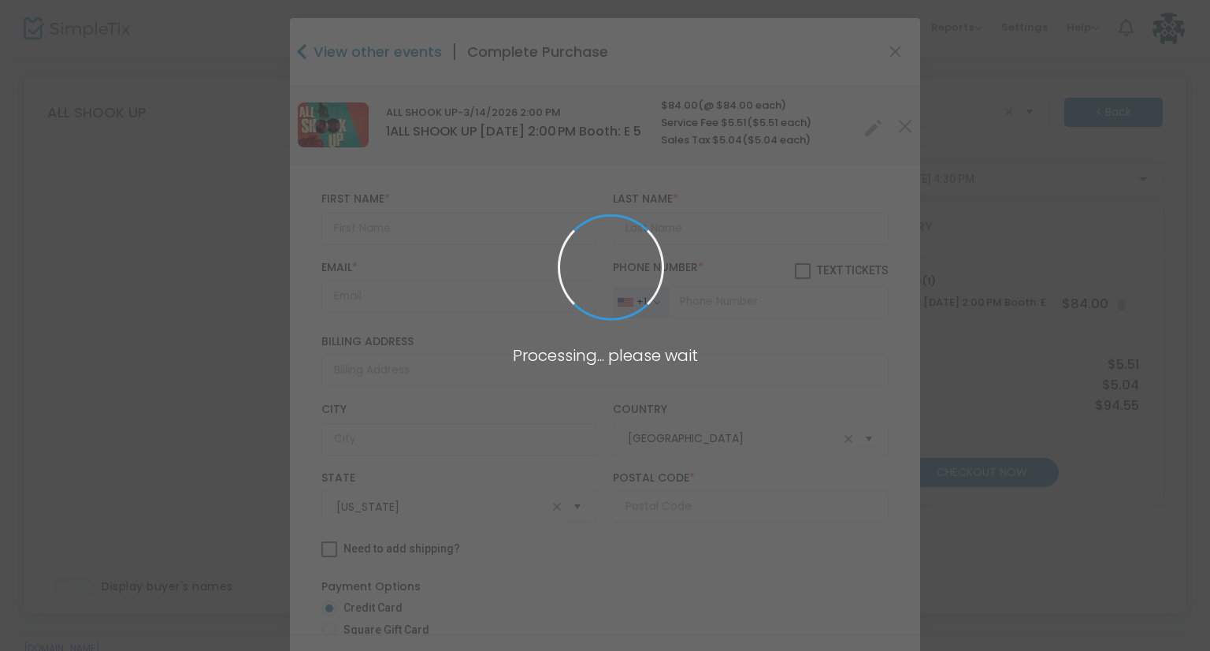
radio input "true"
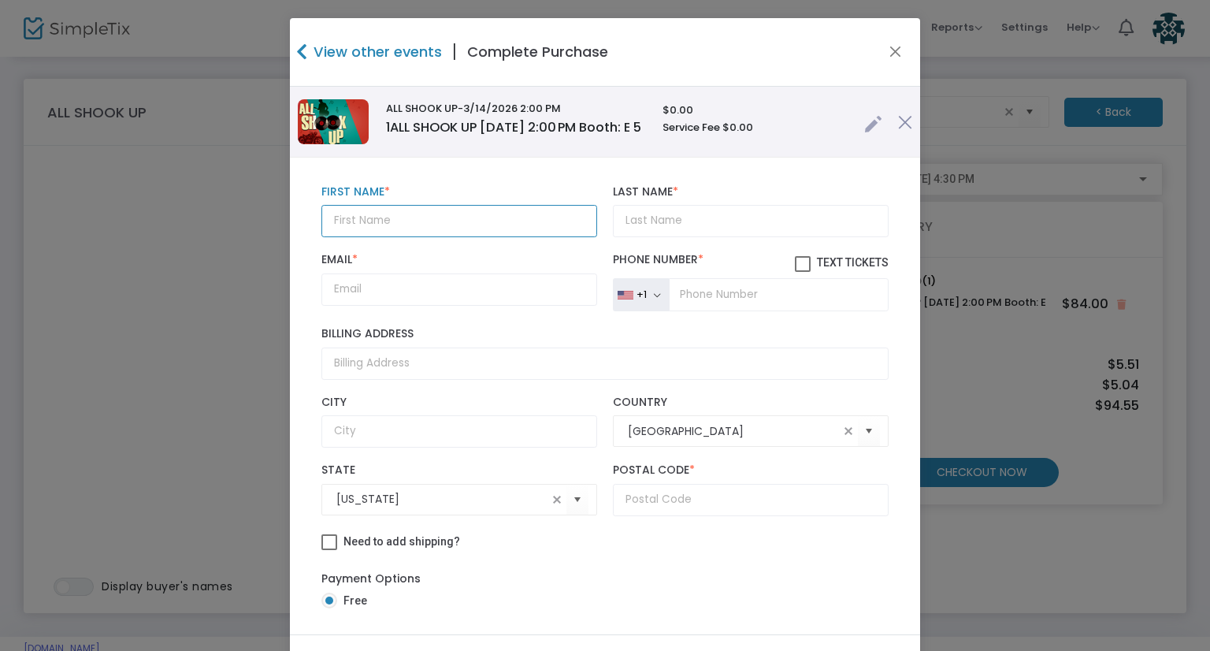
click at [389, 237] on input "text" at bounding box center [459, 221] width 276 height 32
paste input "Dave Friggle daveorjane@aol.com"
drag, startPoint x: 546, startPoint y: 214, endPoint x: 419, endPoint y: 211, distance: 126.8
click at [419, 211] on div "Dave Friggle daveorjane@aol.com First Name * First Name is required." at bounding box center [458, 211] width 291 height 52
type input "Dave Friggle"
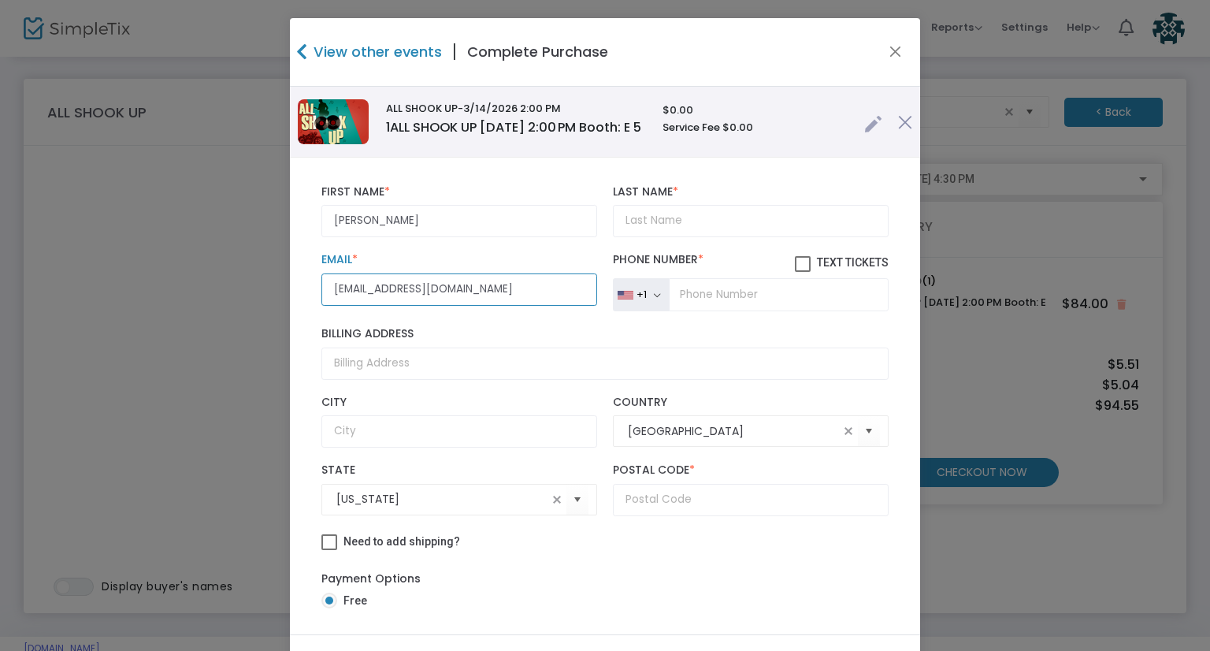
type input "daveorjane@aol.com"
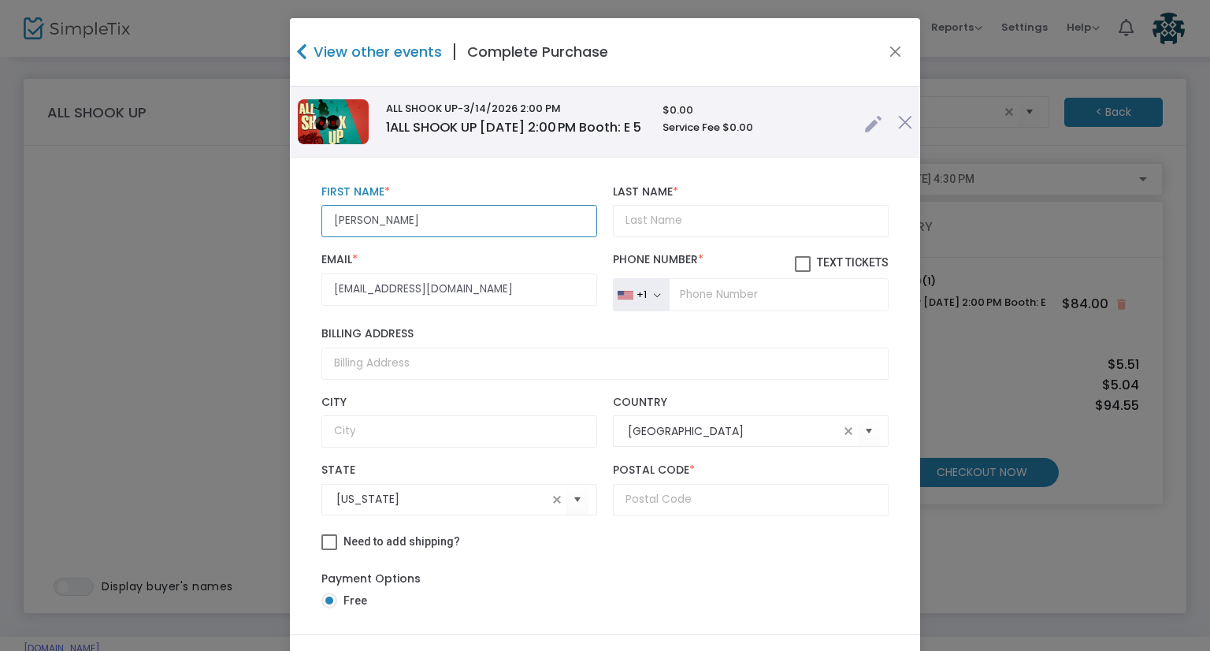
drag, startPoint x: 427, startPoint y: 229, endPoint x: 367, endPoint y: 225, distance: 60.0
click at [367, 225] on input "Dave Friggle" at bounding box center [459, 221] width 276 height 32
click at [501, 212] on input "Dave Friggle" at bounding box center [459, 221] width 276 height 32
drag, startPoint x: 375, startPoint y: 224, endPoint x: 431, endPoint y: 224, distance: 55.9
click at [431, 224] on input "Dave Friggle" at bounding box center [459, 221] width 276 height 32
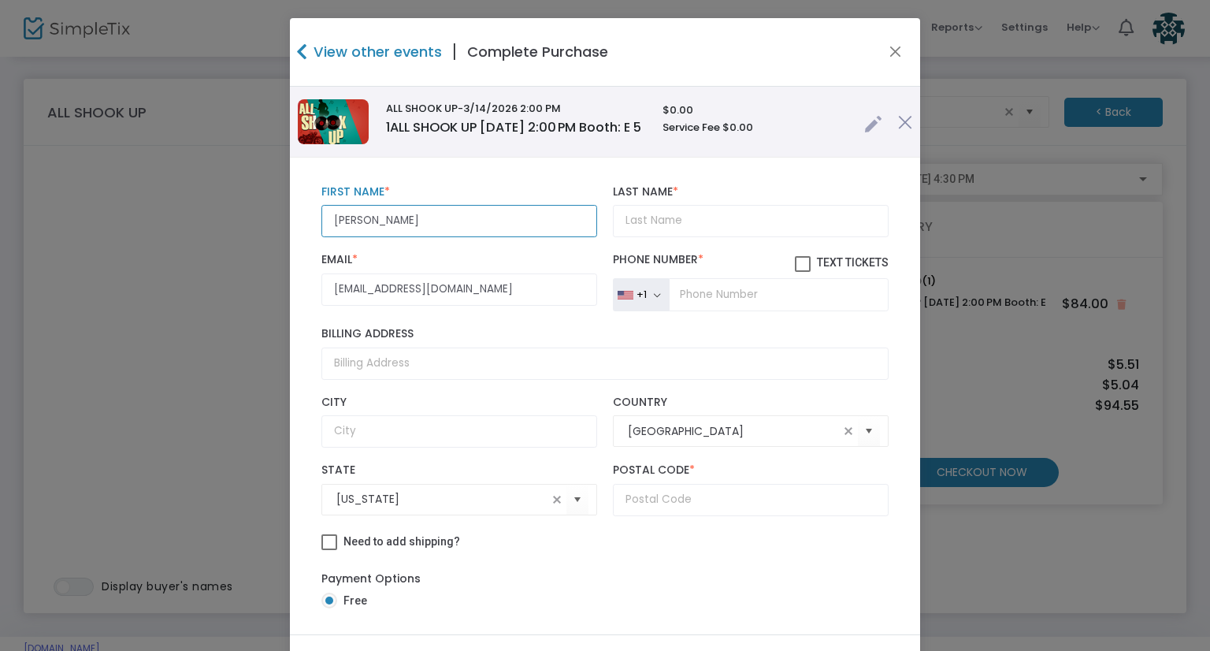
type input "Dave"
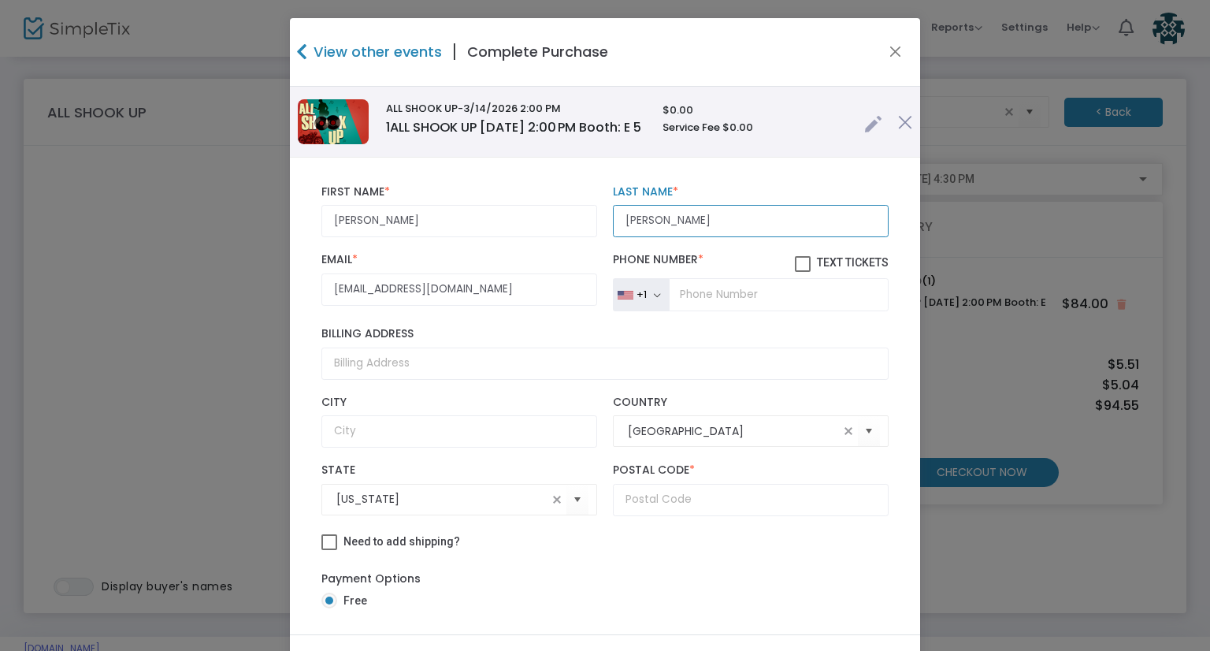
type input "Friggle"
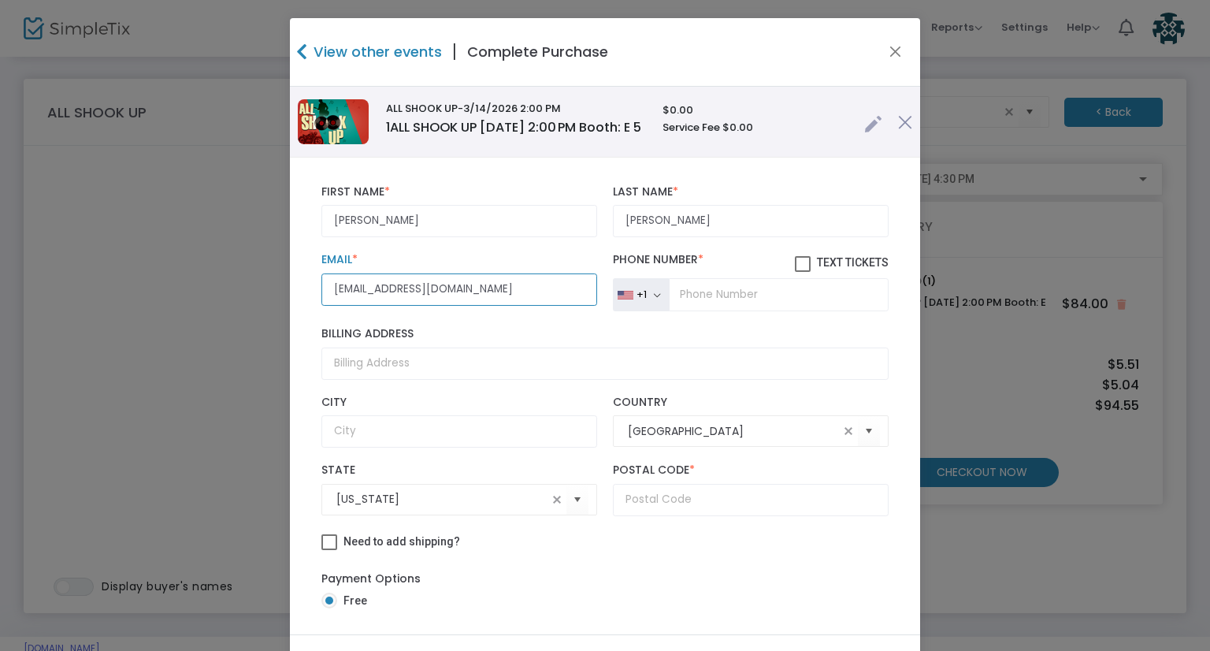
click at [435, 297] on input "daveorjane@aol.com" at bounding box center [459, 289] width 276 height 32
drag, startPoint x: 491, startPoint y: 295, endPoint x: 315, endPoint y: 289, distance: 175.8
click at [315, 289] on div "daveorjane@aol.com Email * Email is required and valid." at bounding box center [458, 282] width 291 height 58
click at [681, 306] on input "tel" at bounding box center [779, 294] width 220 height 33
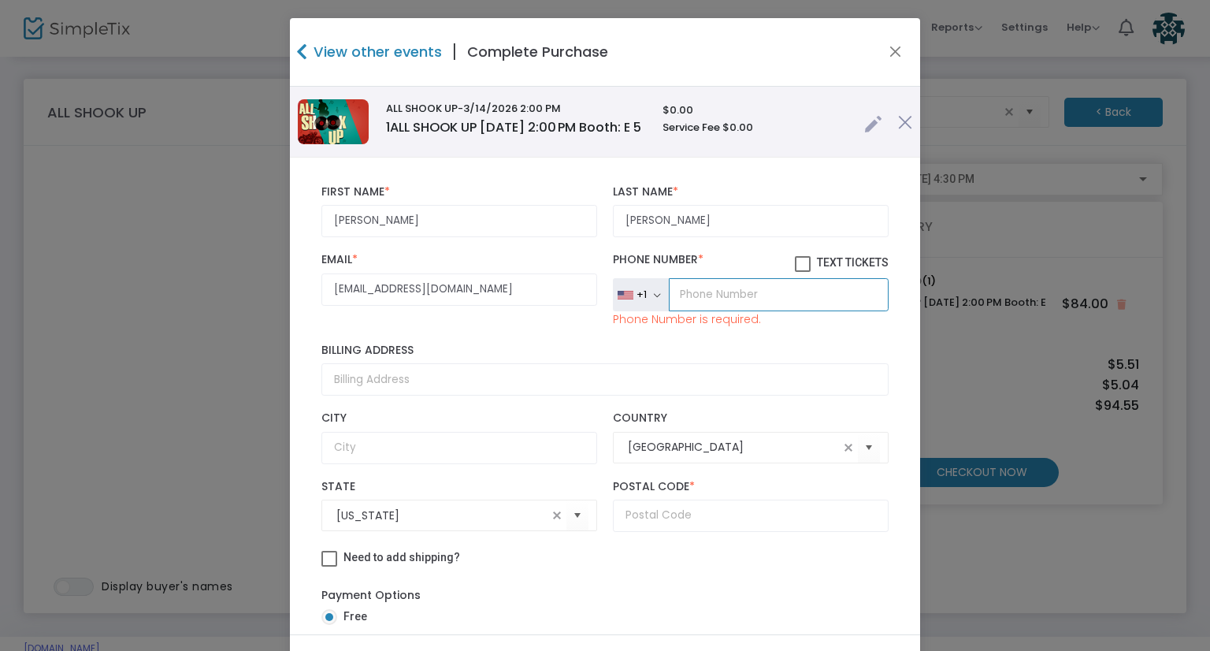
paste input "(417) 860-5321"
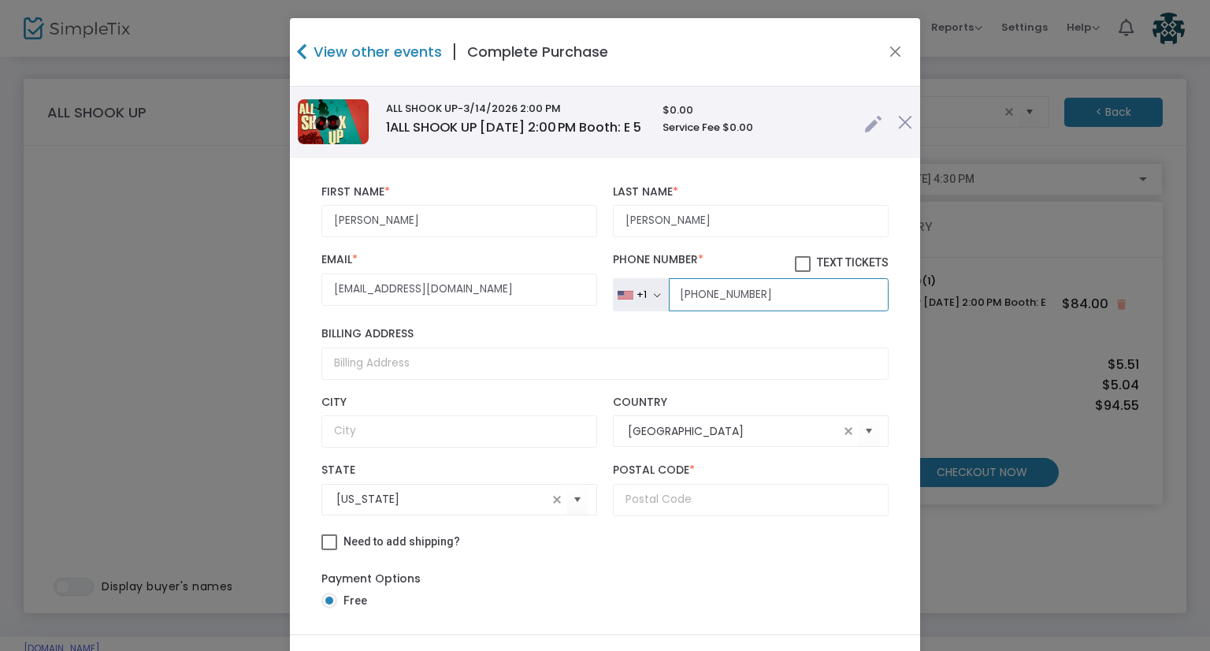
type input "(417) 860-5321"
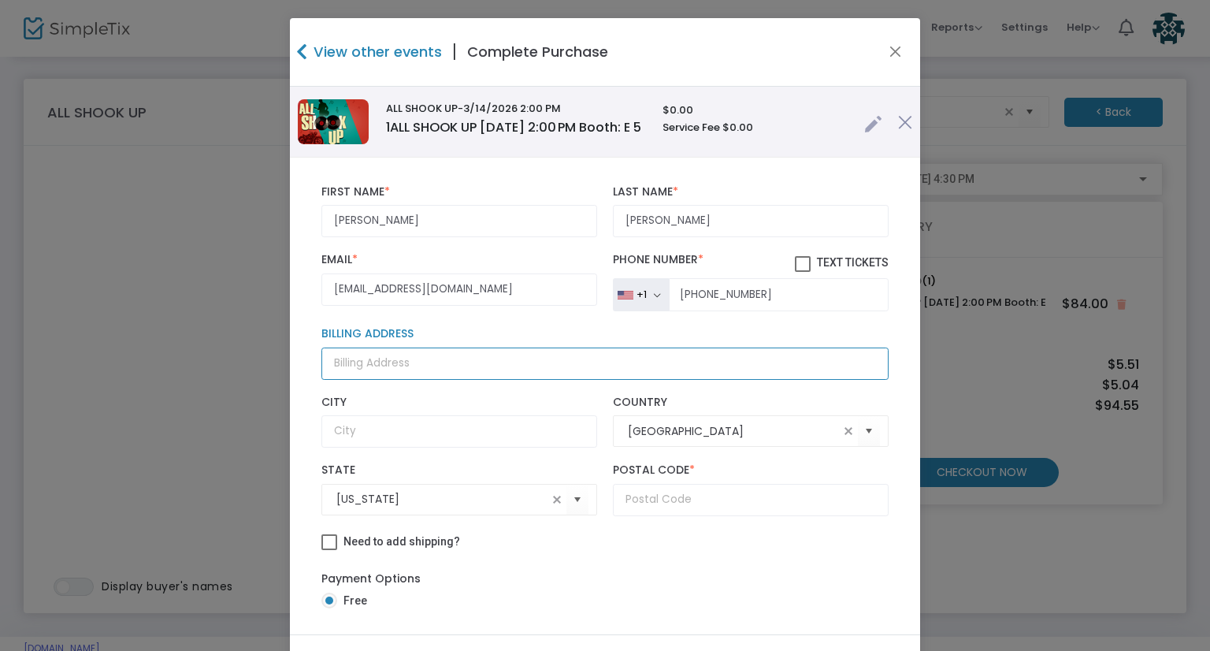
click at [432, 366] on input "Billing Address" at bounding box center [604, 363] width 567 height 32
paste input "3750 East Vía Palomita Tucson, Arizona 85718 United States"
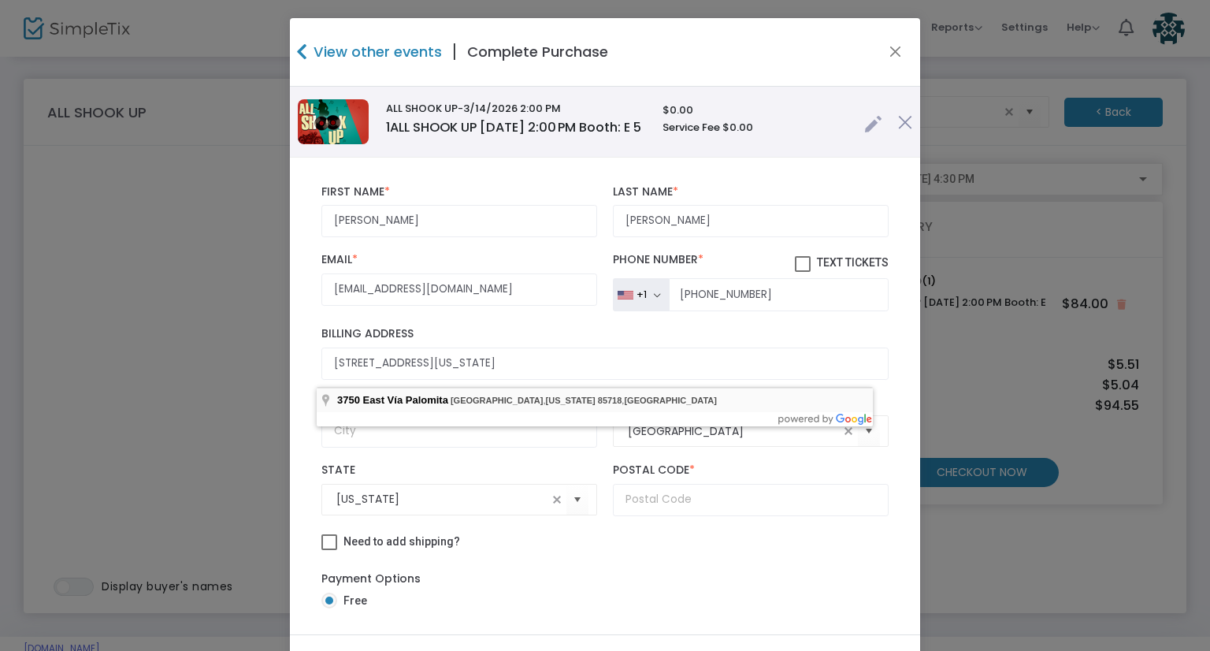
type input "3750 East Vía Palomita"
type input "Tucson"
type input "85718"
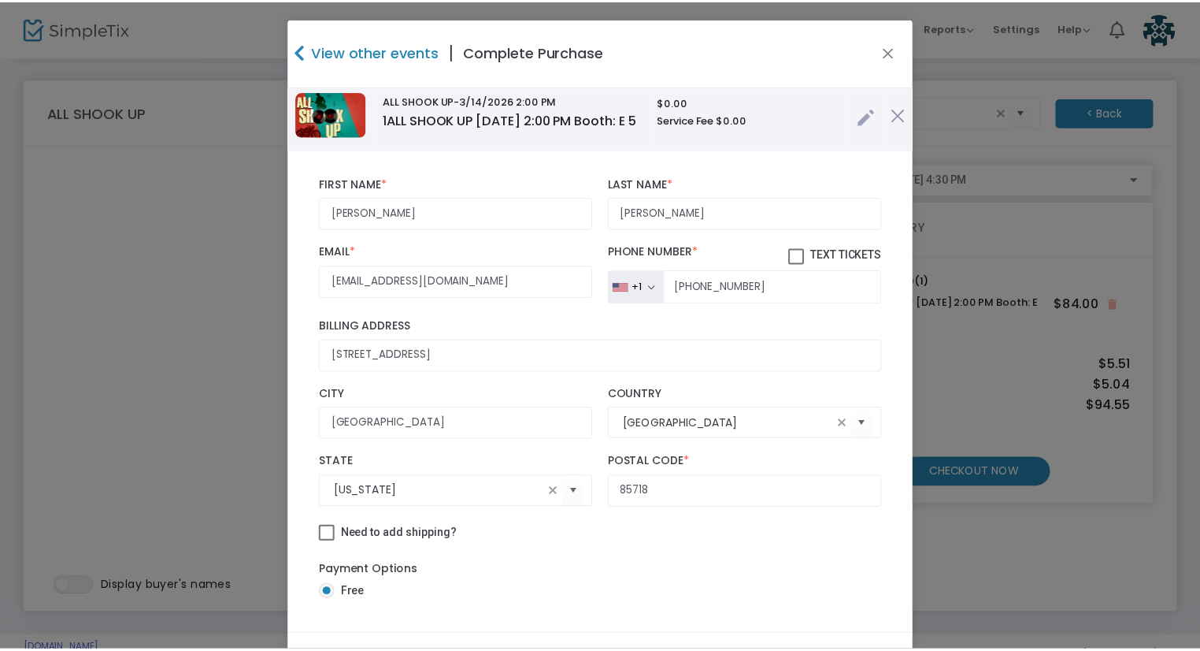
scroll to position [79, 0]
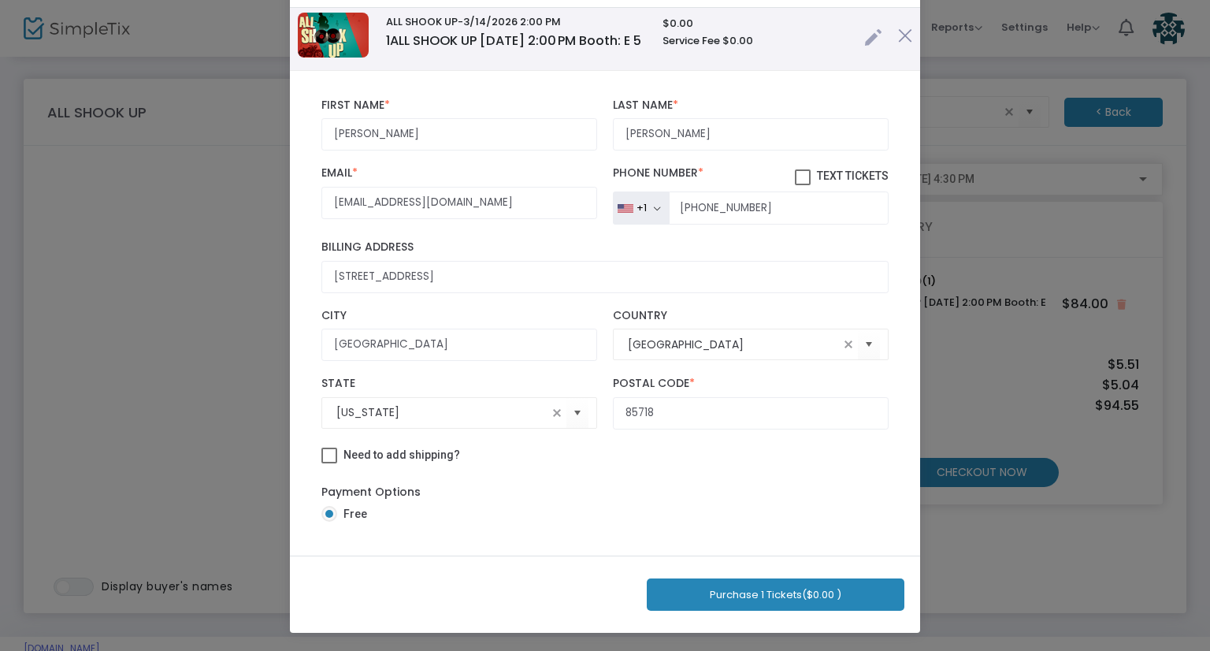
click at [746, 579] on button "Purchase 1 Tickets ($0.00 )" at bounding box center [776, 594] width 258 height 32
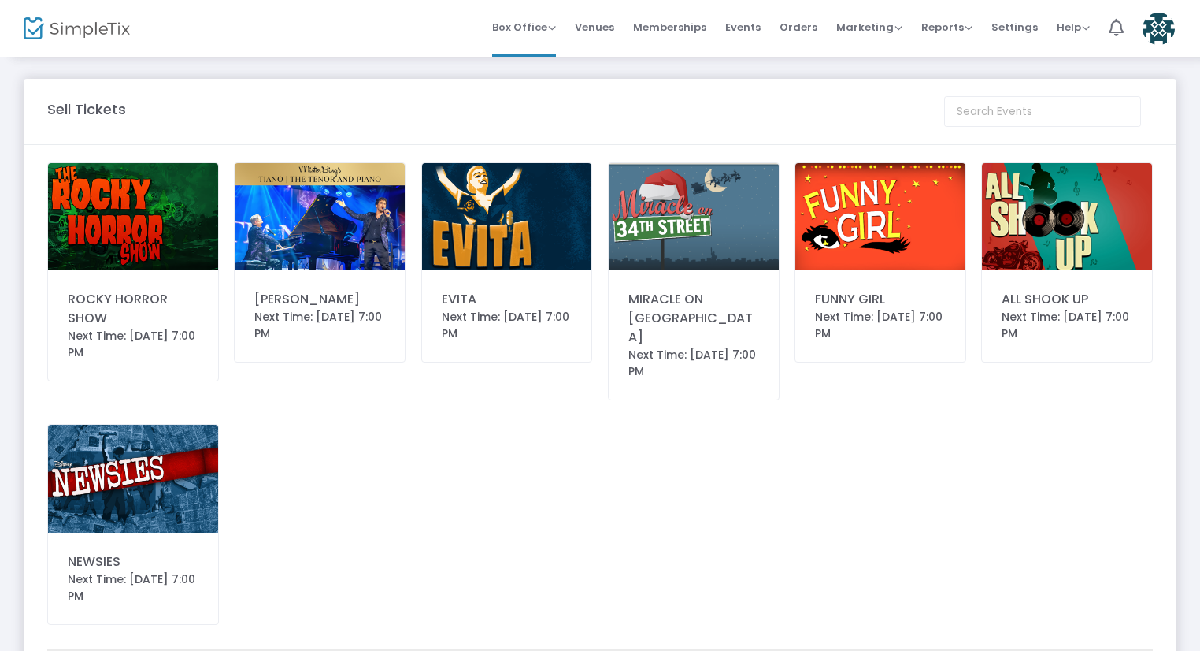
click at [1025, 217] on img at bounding box center [1067, 216] width 170 height 107
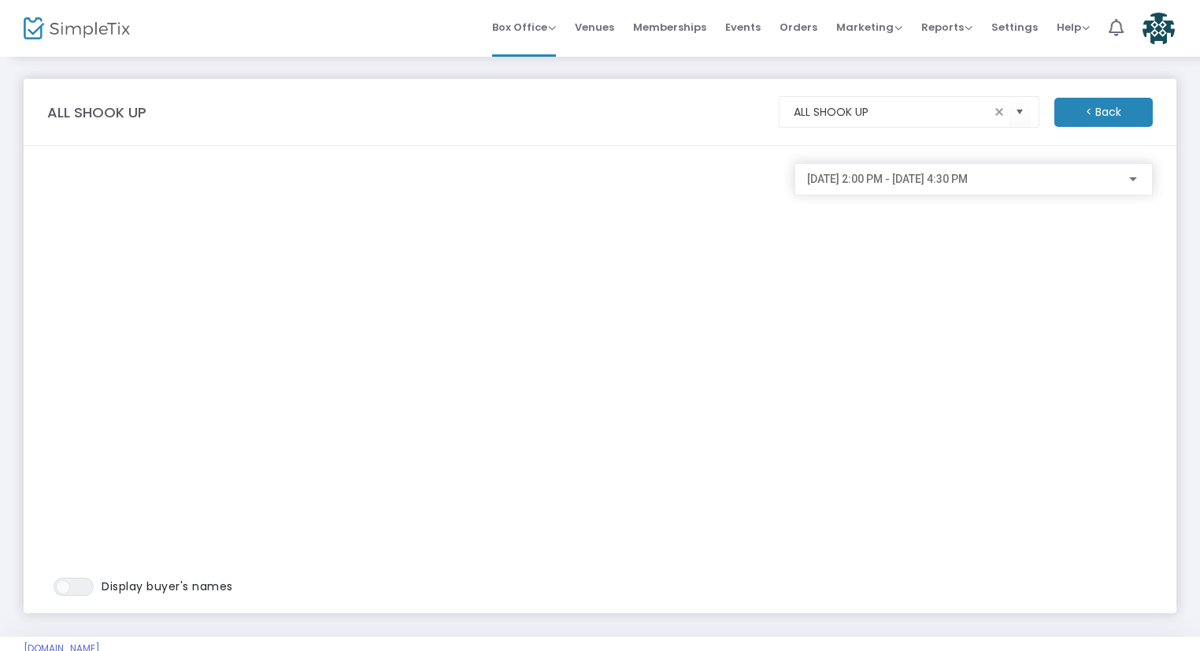
click at [974, 187] on div "3/29/2026 @ 2:00 PM - 3/29/2026 @ 4:30 PM" at bounding box center [973, 175] width 333 height 29
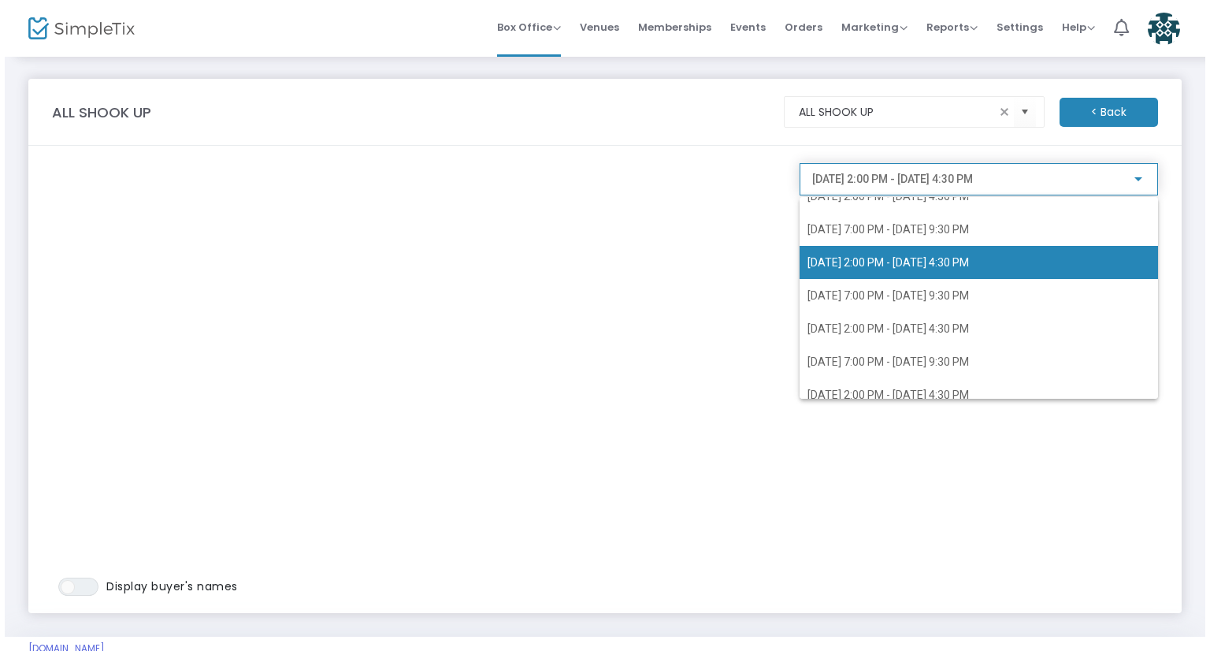
scroll to position [182, 0]
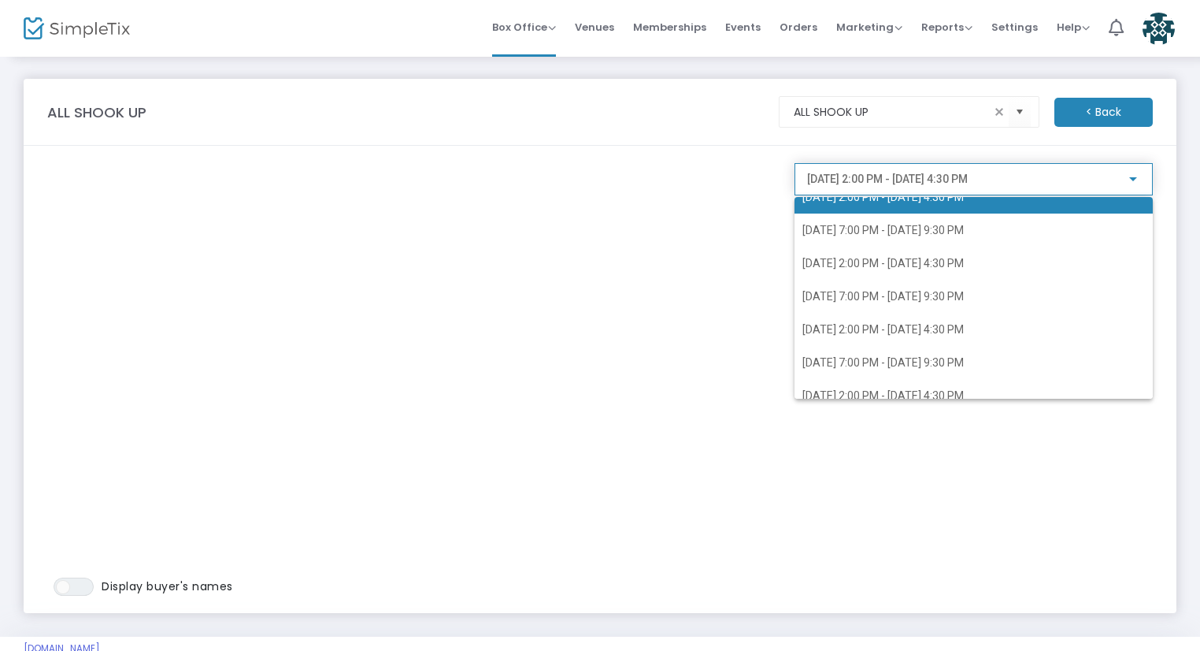
click at [892, 201] on span "3/14/2026 @ 2:00 PM - 3/14/2026 @ 4:30 PM" at bounding box center [883, 197] width 161 height 13
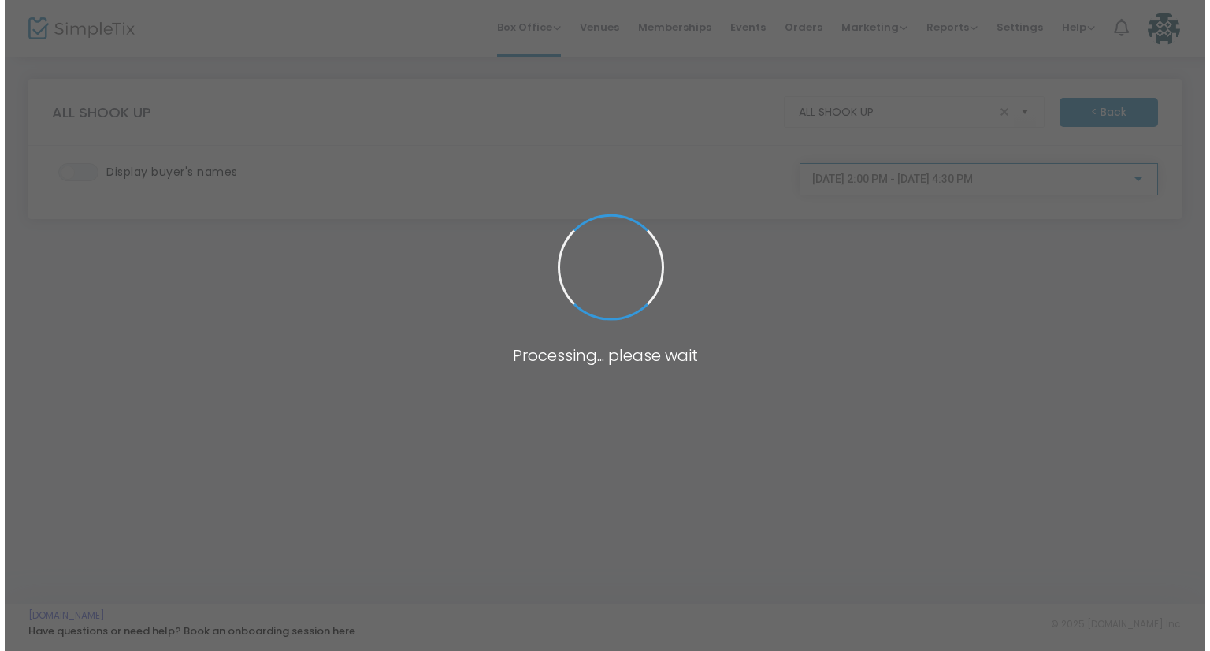
scroll to position [154, 0]
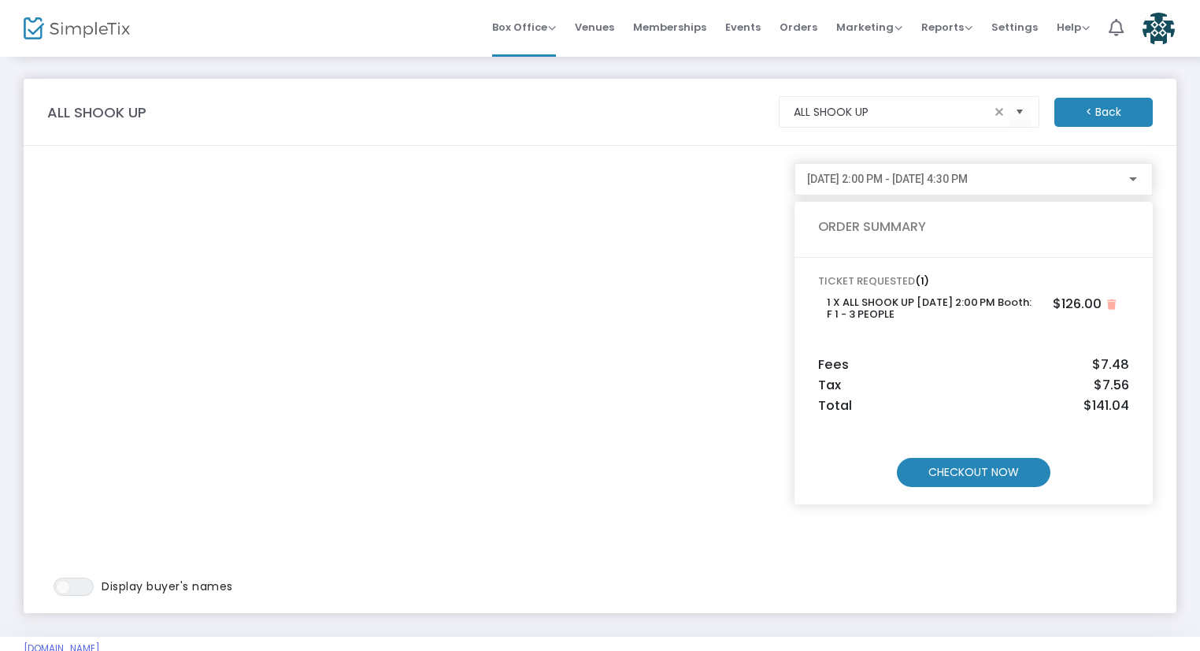
click at [958, 467] on m-button "CHECKOUT NOW" at bounding box center [974, 472] width 154 height 29
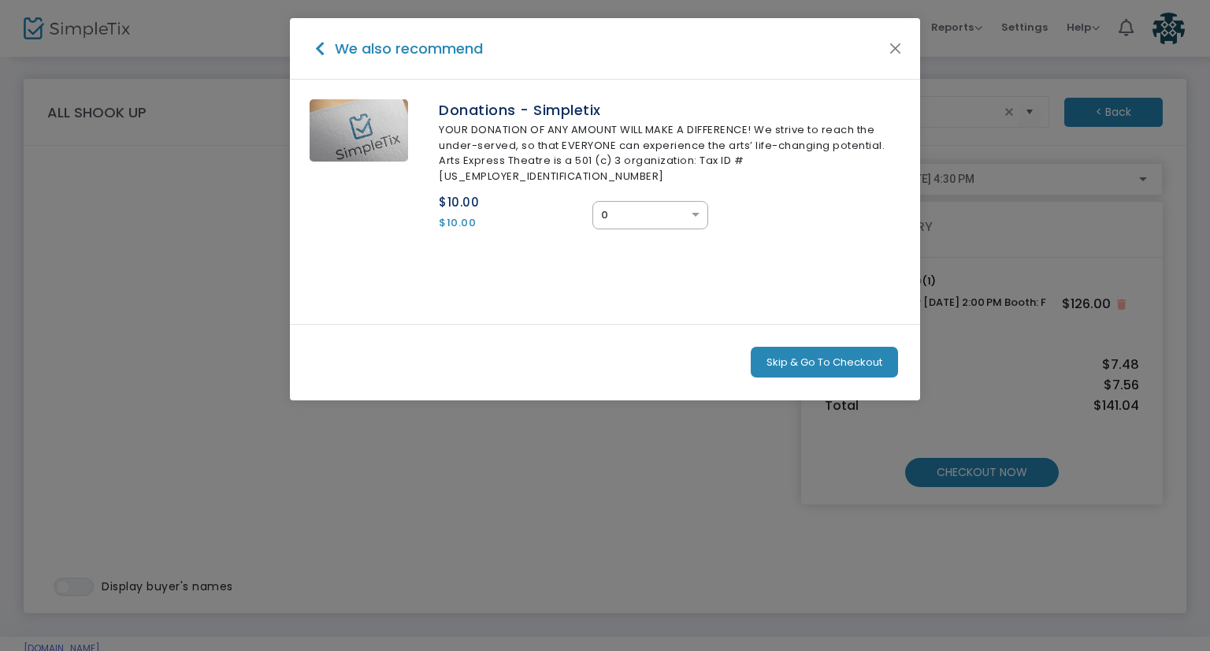
click at [834, 349] on button "Skip & Go To Checkout" at bounding box center [824, 363] width 147 height 32
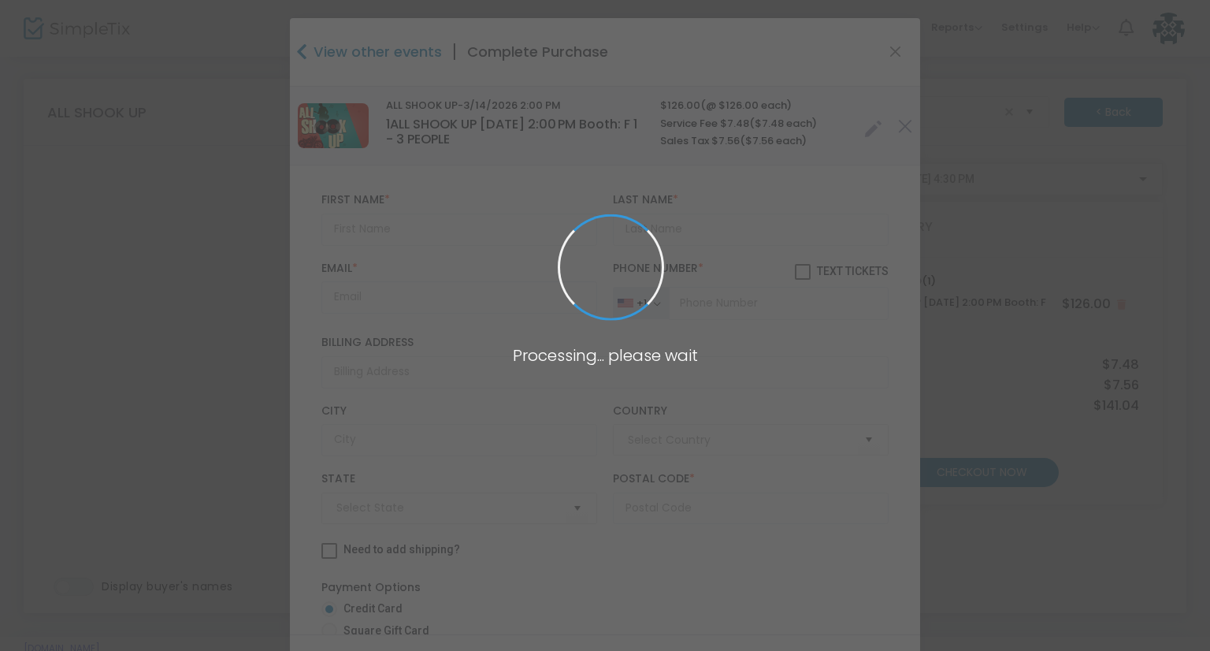
type input "United States"
type input "Arizona"
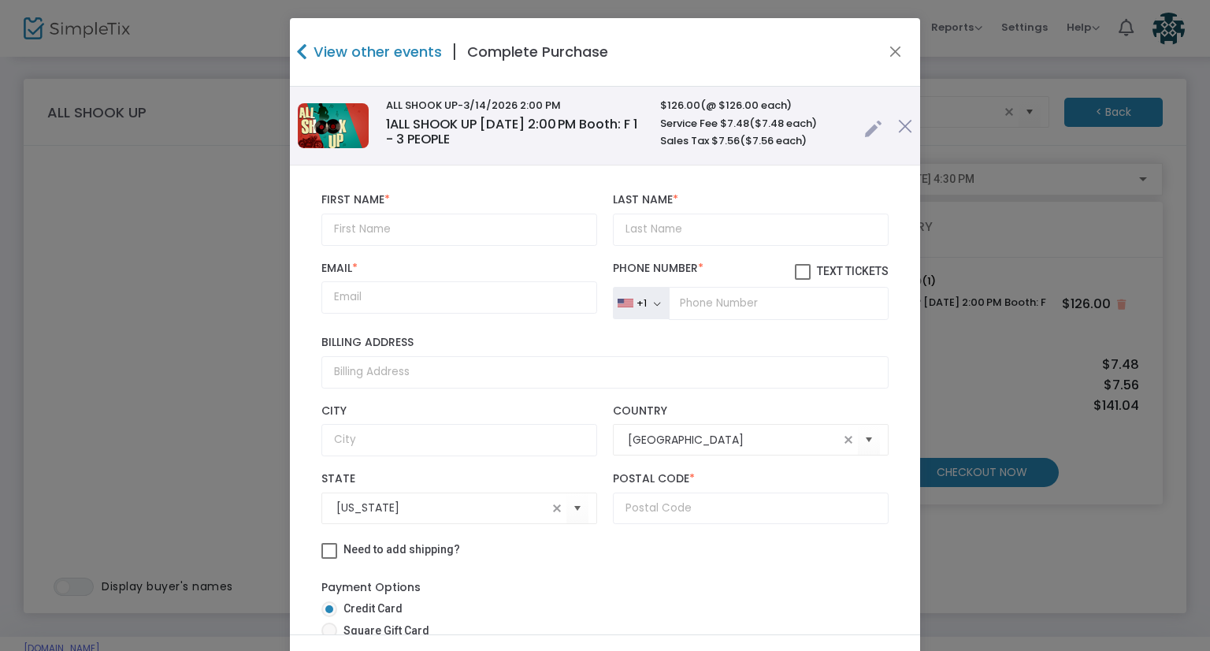
click at [864, 132] on link at bounding box center [873, 125] width 18 height 26
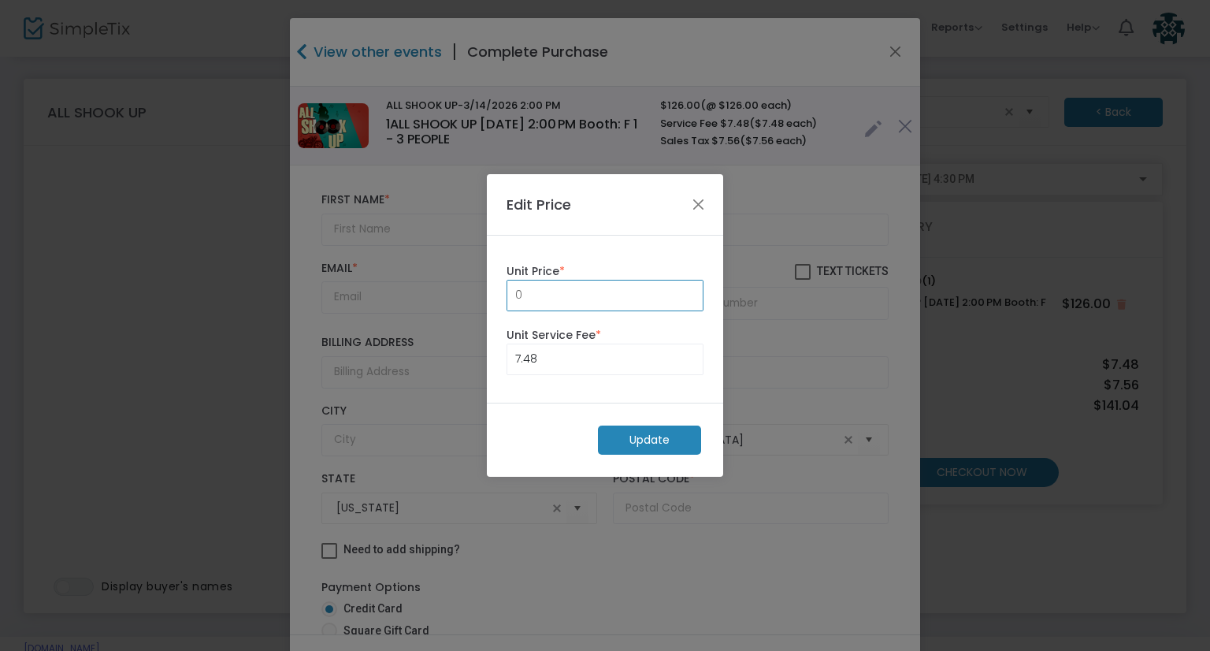
type input "0.00"
drag, startPoint x: 554, startPoint y: 341, endPoint x: 510, endPoint y: 346, distance: 44.4
click at [510, 346] on div "7.48 Unit Service Fee *" at bounding box center [605, 351] width 213 height 48
click at [607, 365] on input "7.48" at bounding box center [604, 359] width 195 height 30
drag, startPoint x: 607, startPoint y: 365, endPoint x: 482, endPoint y: 346, distance: 126.8
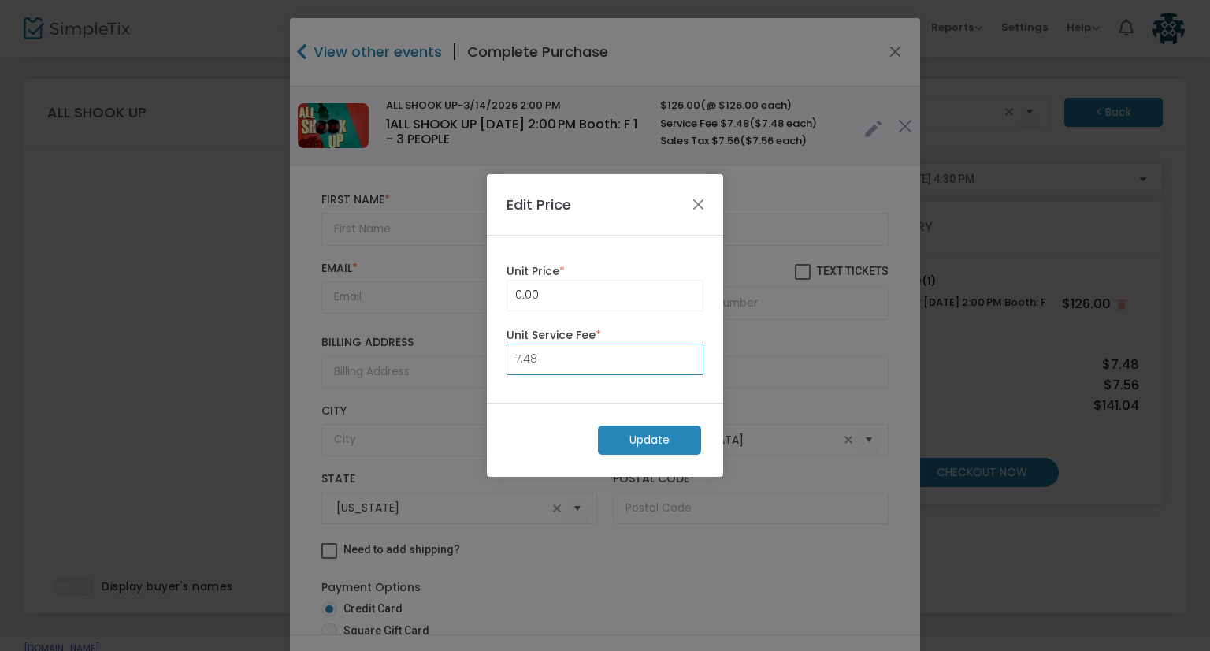
click at [510, 354] on input "7.48" at bounding box center [604, 359] width 195 height 30
